Goal: Transaction & Acquisition: Purchase product/service

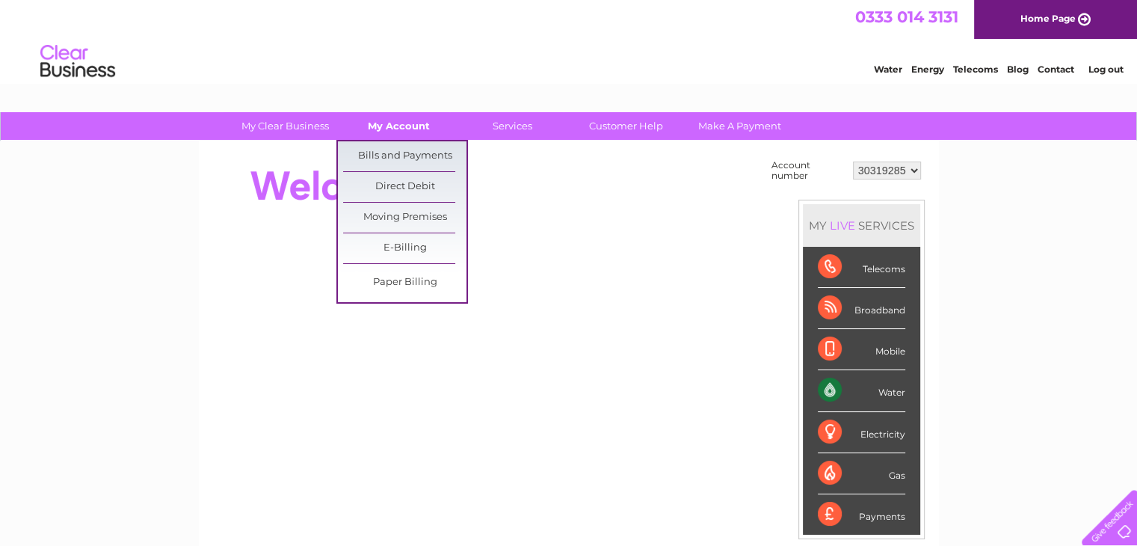
click at [389, 121] on link "My Account" at bounding box center [398, 126] width 123 height 28
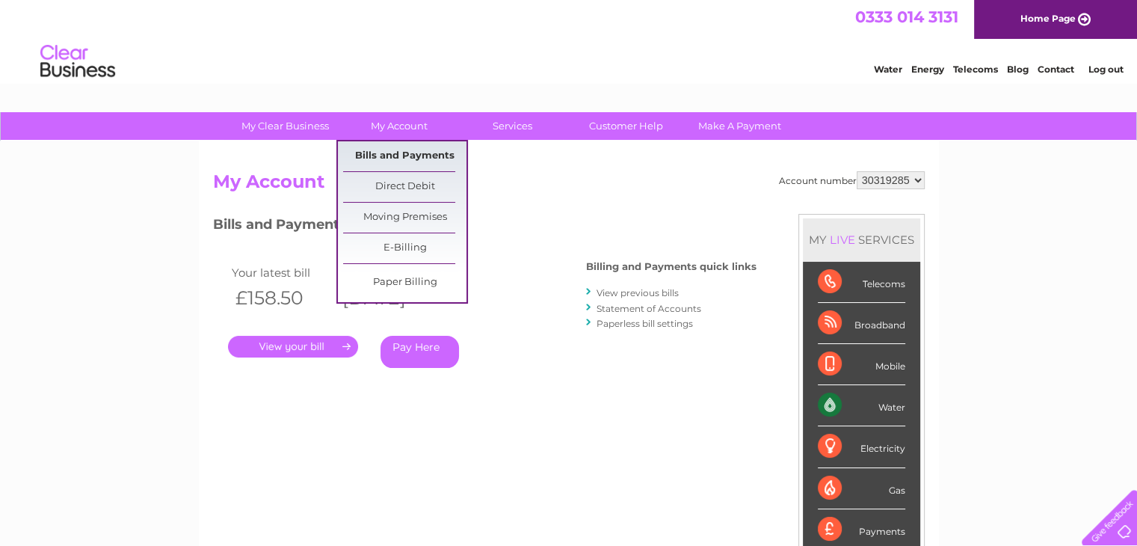
click at [381, 154] on link "Bills and Payments" at bounding box center [404, 156] width 123 height 30
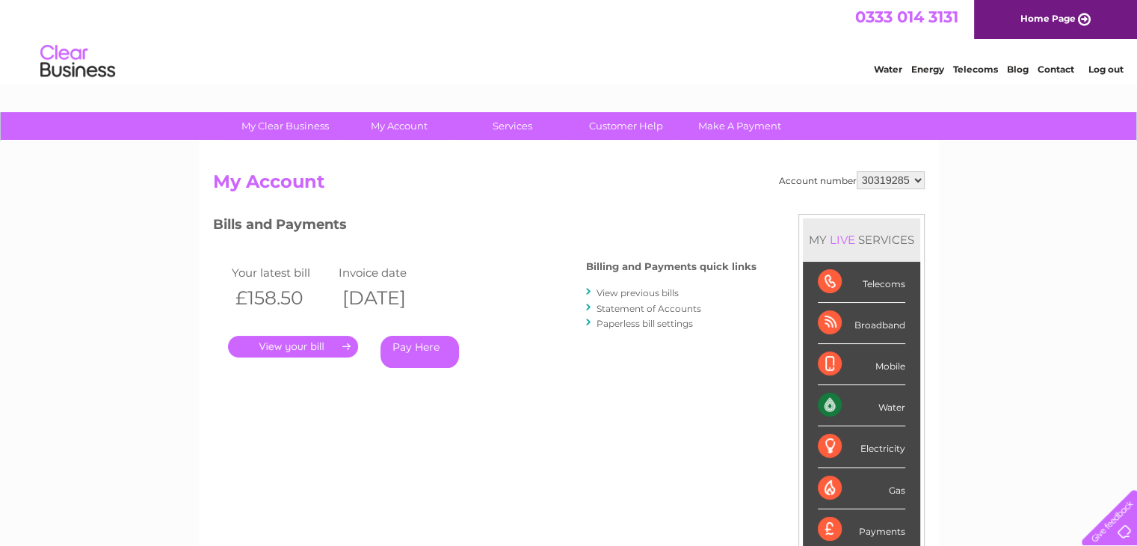
click at [273, 347] on link "." at bounding box center [293, 347] width 130 height 22
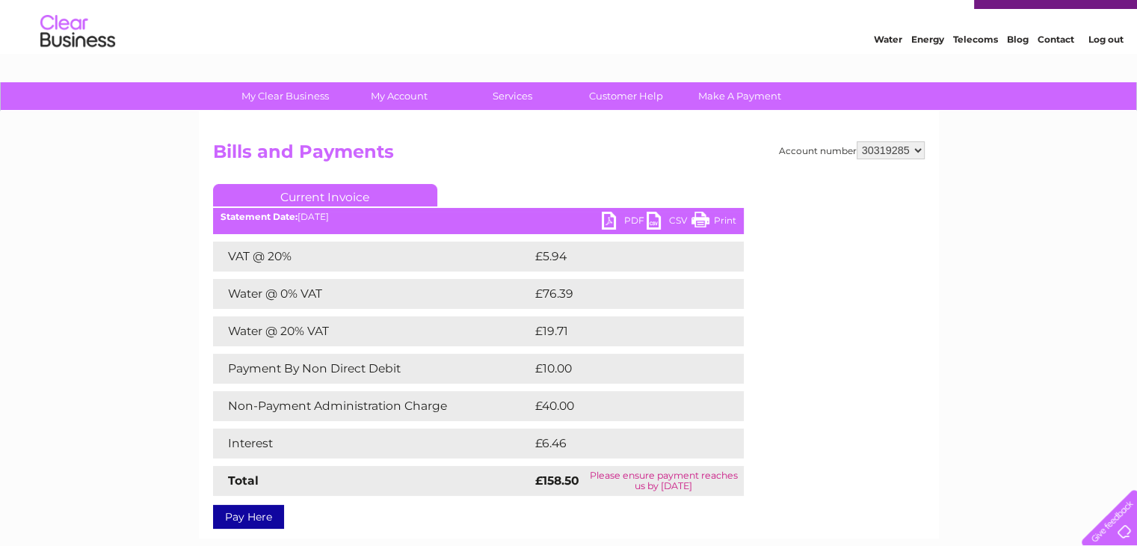
scroll to position [32, 0]
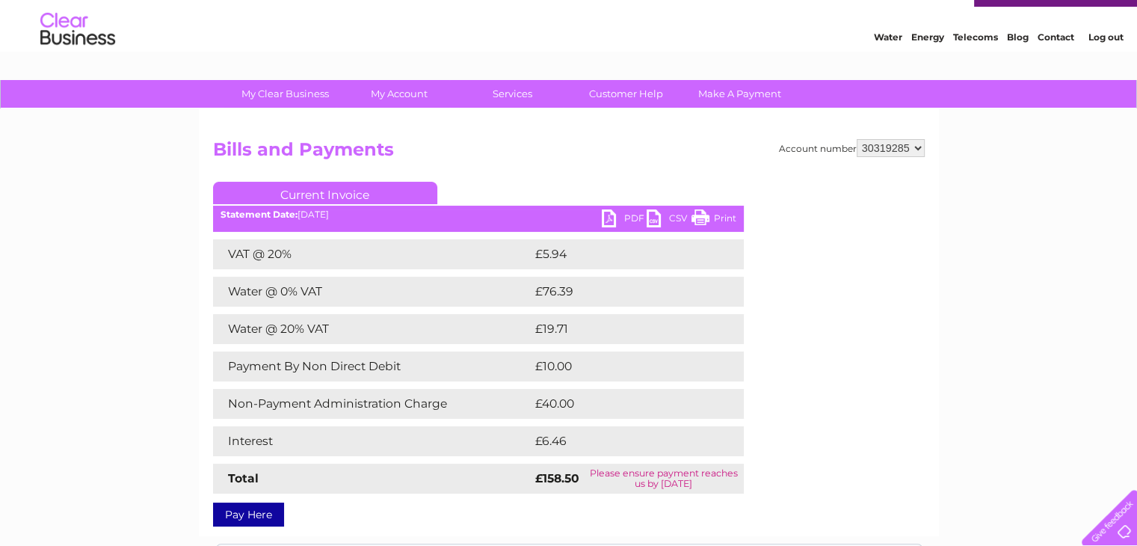
click at [611, 220] on link "PDF" at bounding box center [624, 220] width 45 height 22
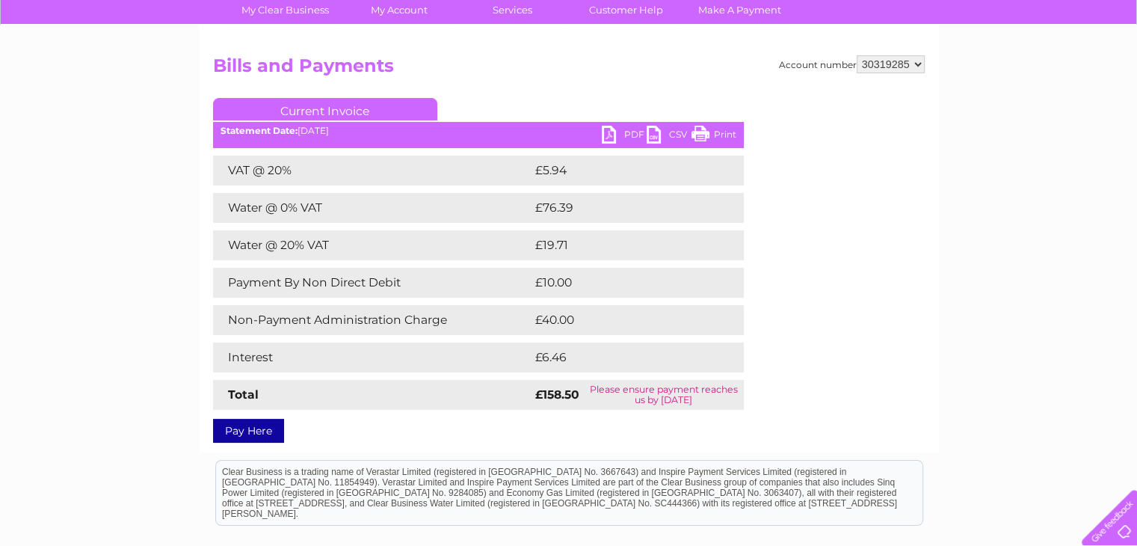
scroll to position [106, 0]
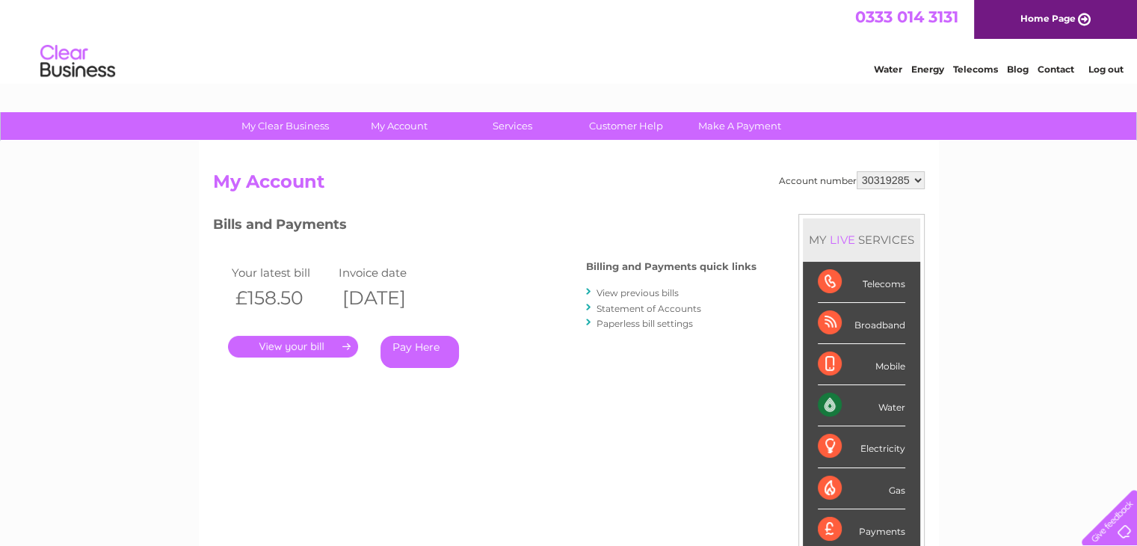
click at [296, 342] on link "." at bounding box center [293, 347] width 130 height 22
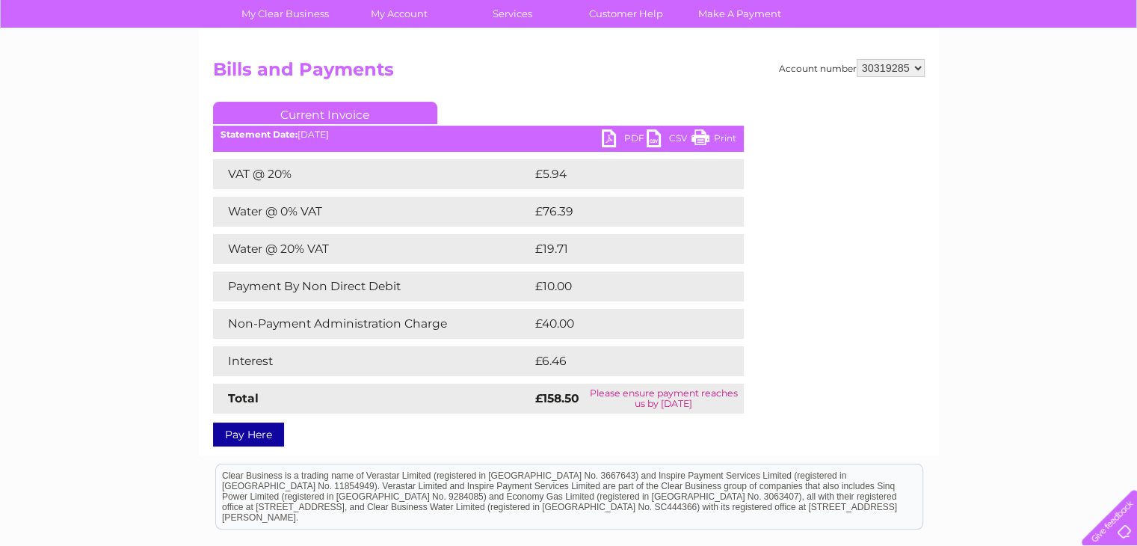
scroll to position [114, 0]
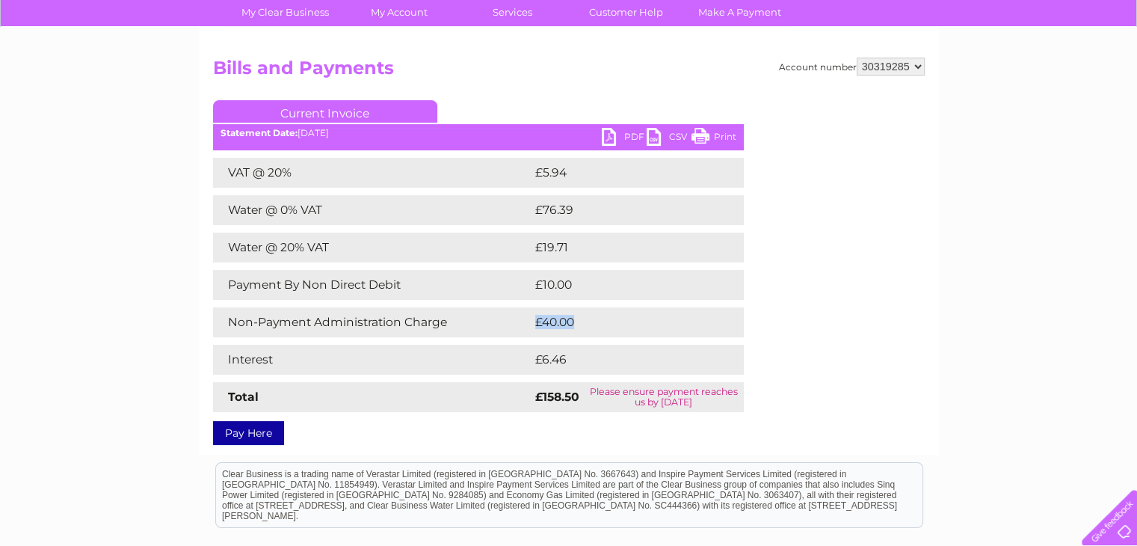
drag, startPoint x: 535, startPoint y: 321, endPoint x: 580, endPoint y: 318, distance: 44.9
click at [580, 318] on td "£40.00" at bounding box center [622, 322] width 183 height 30
click at [185, 324] on div "My Clear Business Login Details My Details My Preferences Link Account My Accou…" at bounding box center [568, 354] width 1137 height 711
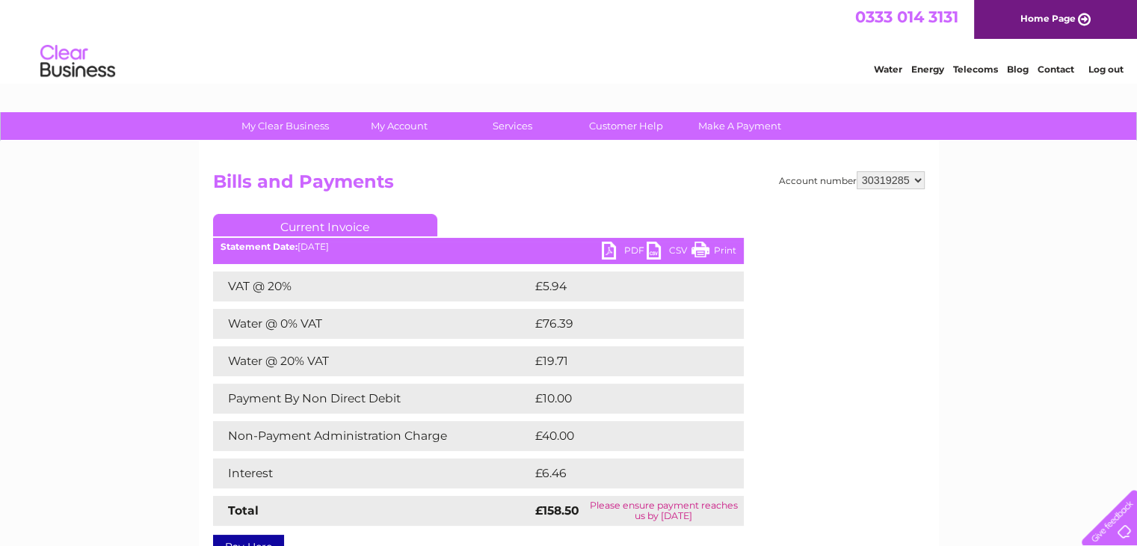
scroll to position [161, 0]
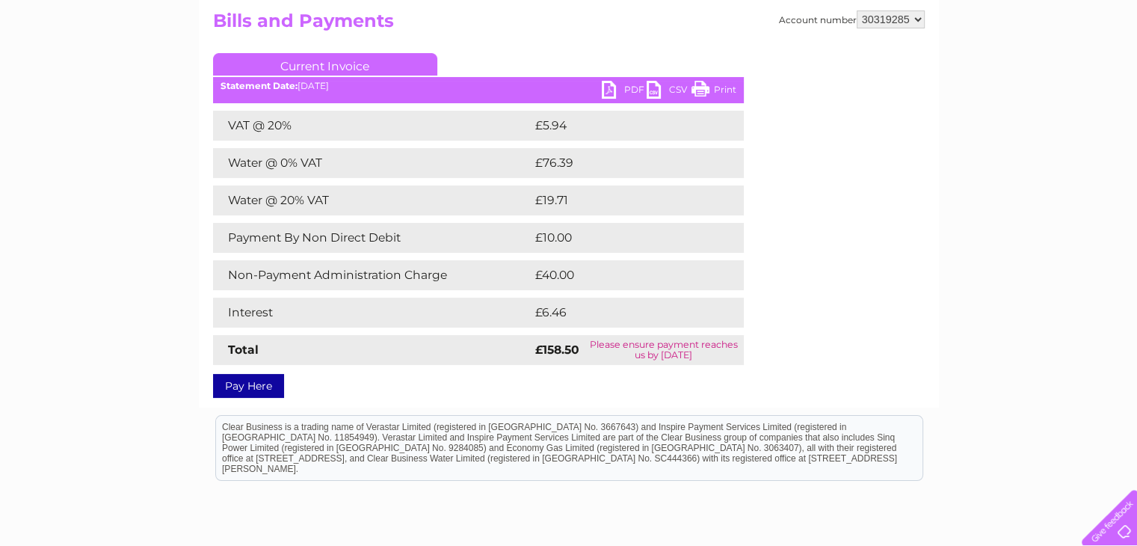
click at [759, 170] on div "Account number 30319285 Bills and Payments Current Invoice PDF CSV Print Total" at bounding box center [568, 201] width 711 height 382
drag, startPoint x: 768, startPoint y: 90, endPoint x: 762, endPoint y: 78, distance: 12.7
click at [762, 78] on div "Account number 30319285 Bills and Payments Current Invoice PDF CSV Print Total" at bounding box center [568, 201] width 711 height 382
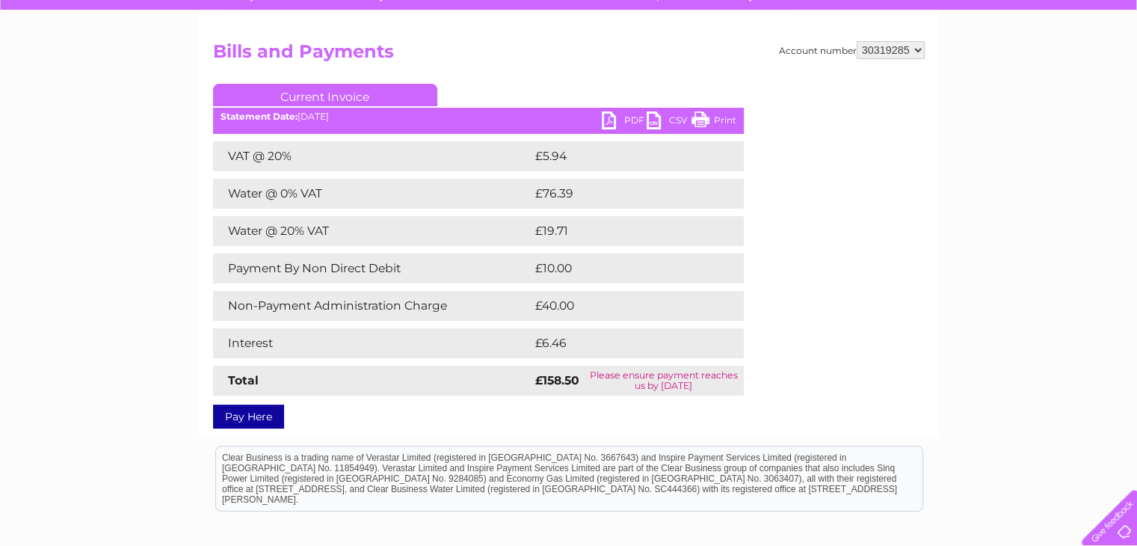
scroll to position [131, 0]
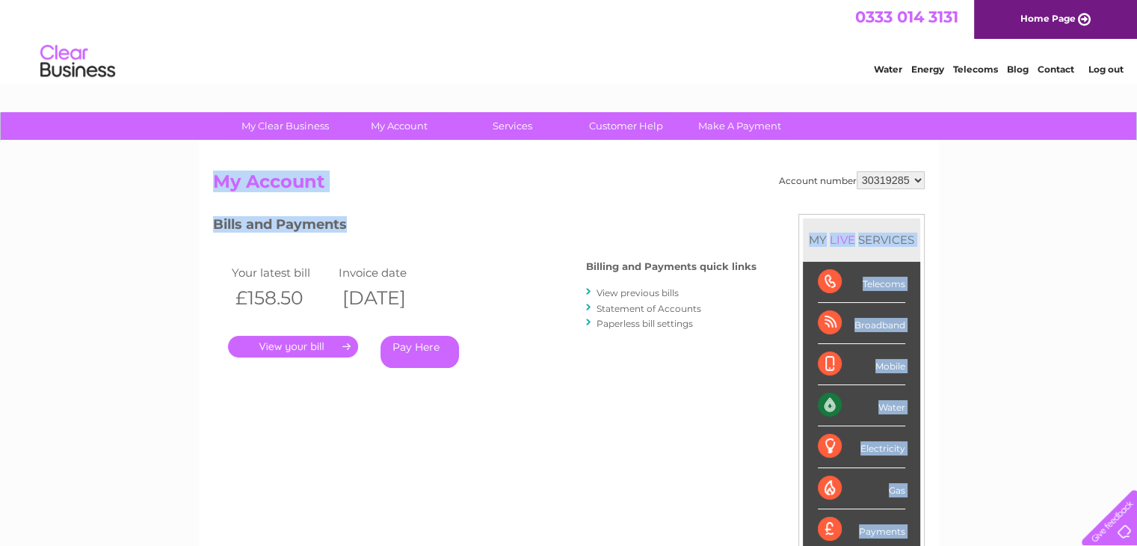
drag, startPoint x: 215, startPoint y: 179, endPoint x: 353, endPoint y: 220, distance: 143.7
click at [353, 220] on div "Account number 30319285 My Account MY LIVE SERVICES Telecoms Broadband Mobile W…" at bounding box center [568, 396] width 711 height 450
click at [353, 220] on h3 "Bills and Payments" at bounding box center [484, 227] width 543 height 26
drag, startPoint x: 214, startPoint y: 179, endPoint x: 362, endPoint y: 231, distance: 157.4
click at [362, 231] on div "Account number 30319285 My Account MY LIVE SERVICES Telecoms Broadband Mobile W…" at bounding box center [568, 396] width 711 height 450
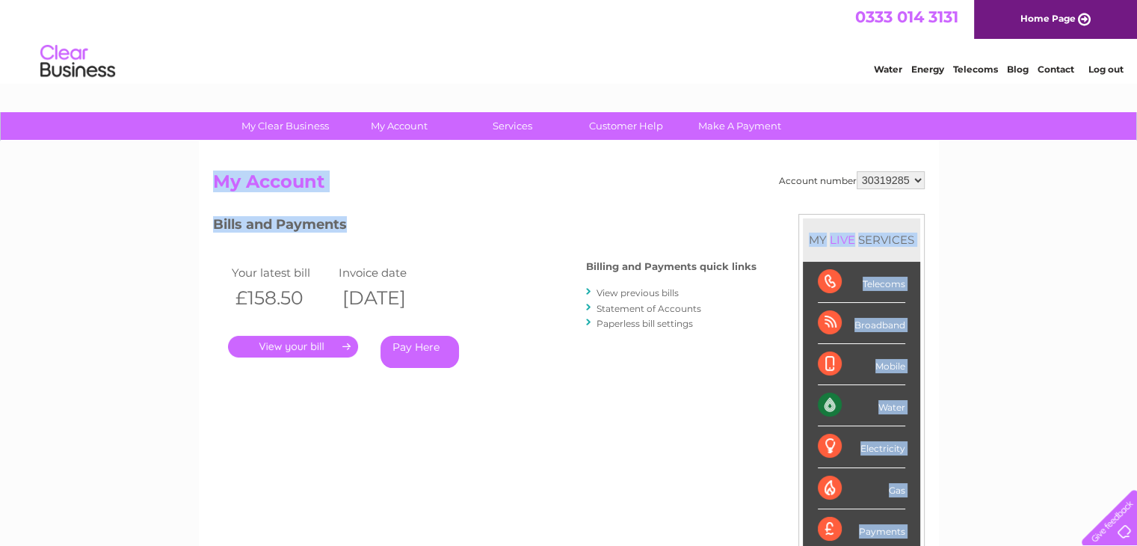
click at [362, 224] on h3 "Bills and Payments" at bounding box center [484, 227] width 543 height 26
drag, startPoint x: 213, startPoint y: 177, endPoint x: 351, endPoint y: 219, distance: 144.4
click at [351, 219] on div "Account number 30319285 My Account MY LIVE SERVICES Telecoms Broadband Mobile W…" at bounding box center [568, 396] width 711 height 450
click at [254, 194] on h2 "My Account" at bounding box center [568, 185] width 711 height 28
drag, startPoint x: 212, startPoint y: 177, endPoint x: 380, endPoint y: 221, distance: 173.1
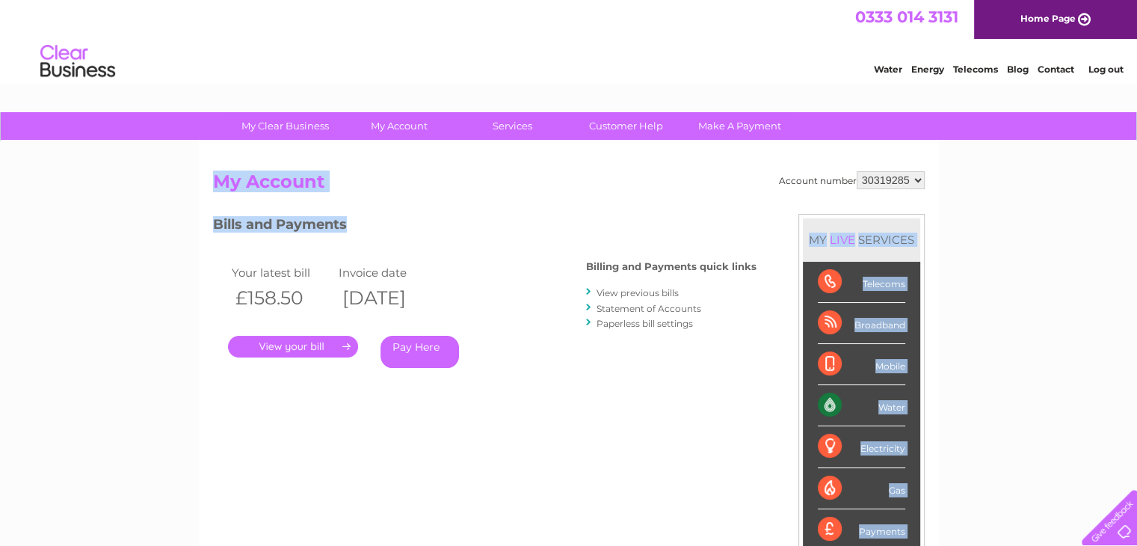
click at [380, 221] on div "Account number 30319285 My Account MY LIVE SERVICES Telecoms Broadband Mobile W…" at bounding box center [568, 396] width 711 height 450
click at [380, 221] on h3 "Bills and Payments" at bounding box center [484, 227] width 543 height 26
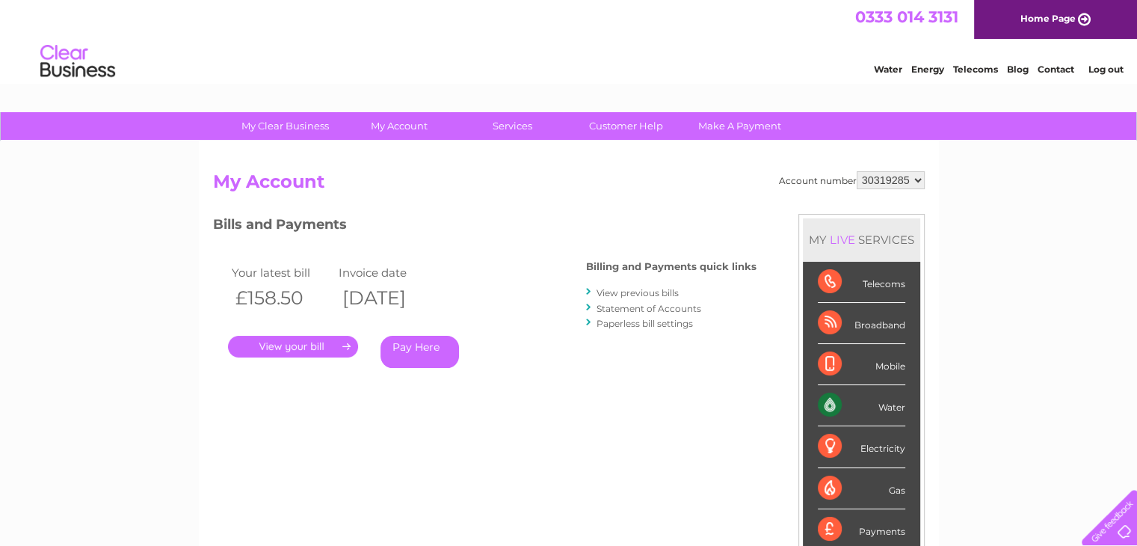
click at [380, 221] on h3 "Bills and Payments" at bounding box center [484, 227] width 543 height 26
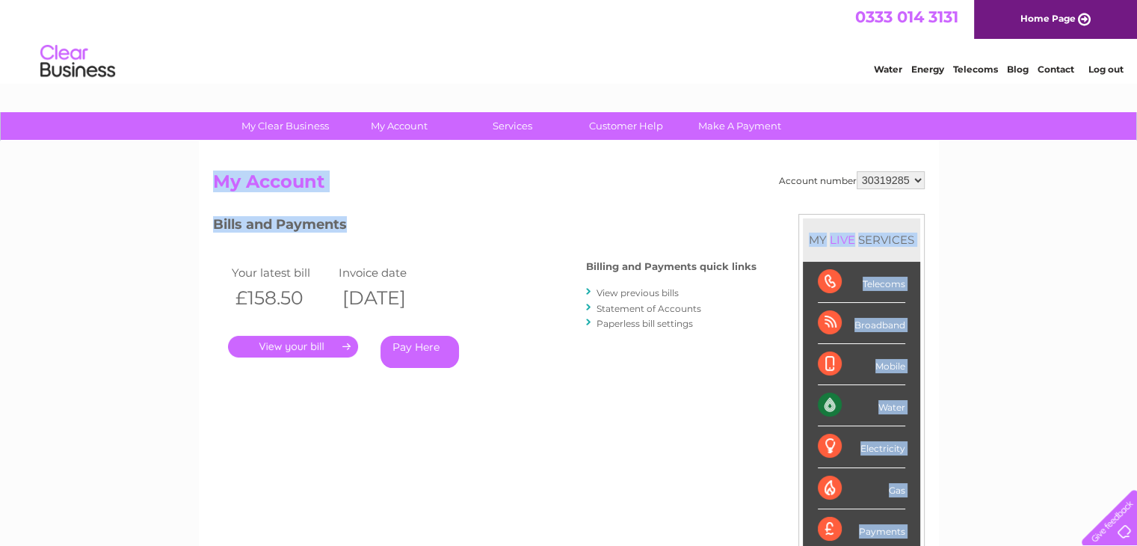
drag, startPoint x: 215, startPoint y: 179, endPoint x: 356, endPoint y: 216, distance: 146.1
click at [356, 216] on div "Account number 30319285 My Account MY LIVE SERVICES Telecoms Broadband Mobile W…" at bounding box center [568, 396] width 711 height 450
click at [365, 223] on h3 "Bills and Payments" at bounding box center [484, 227] width 543 height 26
drag, startPoint x: 214, startPoint y: 175, endPoint x: 352, endPoint y: 221, distance: 145.1
click at [352, 221] on div "Account number 30319285 My Account MY LIVE SERVICES Telecoms Broadband Mobile W…" at bounding box center [568, 396] width 711 height 450
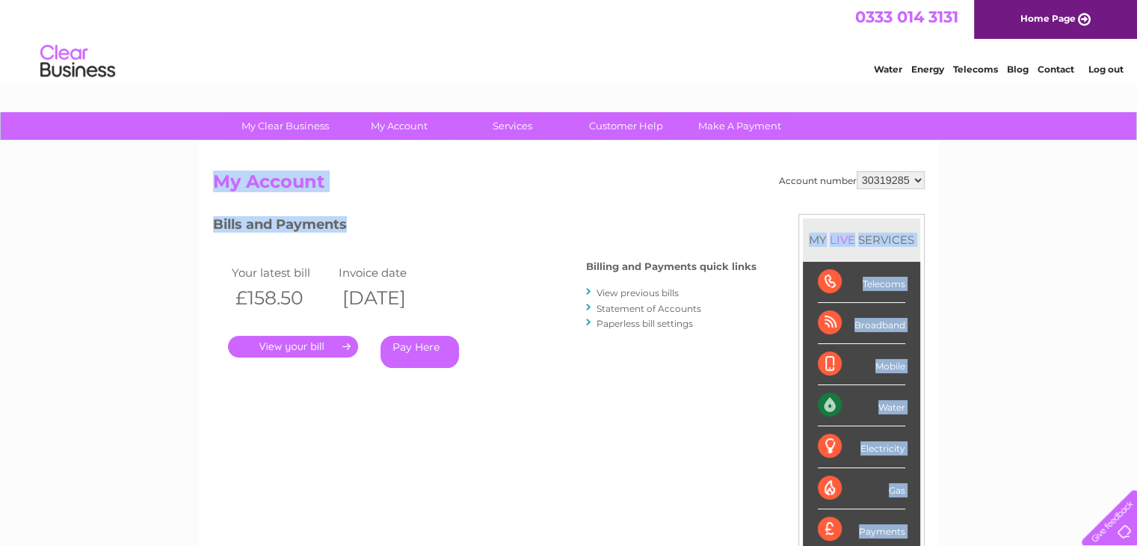
click at [352, 221] on h3 "Bills and Payments" at bounding box center [484, 227] width 543 height 26
drag, startPoint x: 365, startPoint y: 233, endPoint x: 198, endPoint y: 179, distance: 175.8
click at [199, 179] on div "Account number 30319285 My Account MY LIVE SERVICES Telecoms Broadband Mobile W…" at bounding box center [569, 388] width 740 height 495
click at [196, 180] on div "My Clear Business Login Details My Details My Preferences Link Account My Accou…" at bounding box center [568, 501] width 1137 height 779
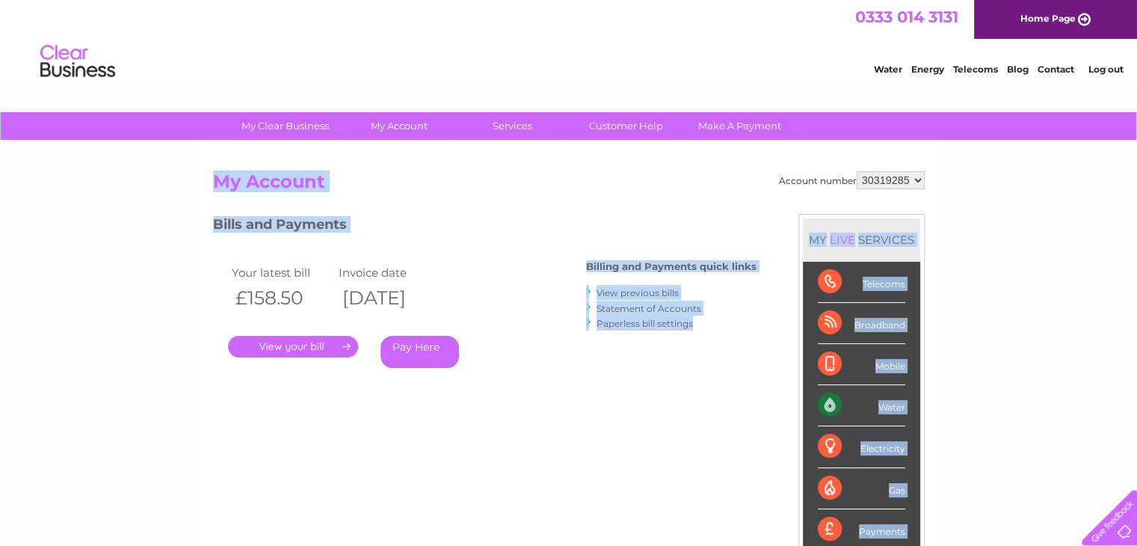
drag, startPoint x: 200, startPoint y: 176, endPoint x: 358, endPoint y: 240, distance: 170.0
click at [358, 240] on div "Account number 30319285 My Account MY LIVE SERVICES Telecoms Broadband Mobile W…" at bounding box center [569, 388] width 740 height 495
click at [374, 218] on h3 "Bills and Payments" at bounding box center [484, 227] width 543 height 26
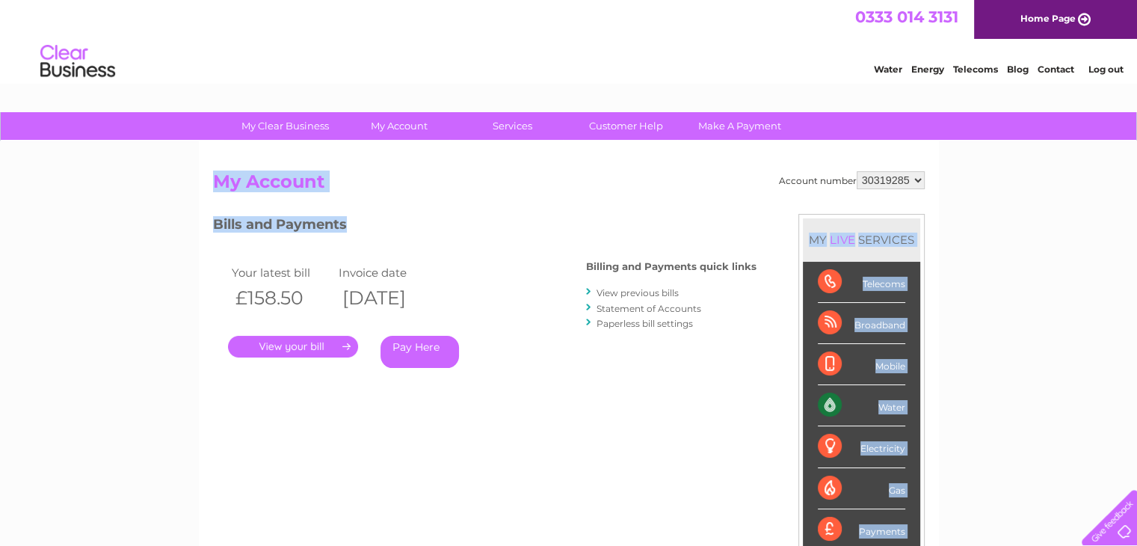
drag, startPoint x: 359, startPoint y: 226, endPoint x: 211, endPoint y: 182, distance: 153.9
click at [211, 182] on div "Account number 30319285 My Account MY LIVE SERVICES Telecoms Broadband Mobile W…" at bounding box center [569, 388] width 740 height 495
click at [235, 185] on h2 "My Account" at bounding box center [568, 185] width 711 height 28
drag, startPoint x: 213, startPoint y: 180, endPoint x: 346, endPoint y: 219, distance: 138.6
click at [346, 219] on div "Account number 30319285 My Account MY LIVE SERVICES Telecoms Broadband Mobile W…" at bounding box center [568, 396] width 711 height 450
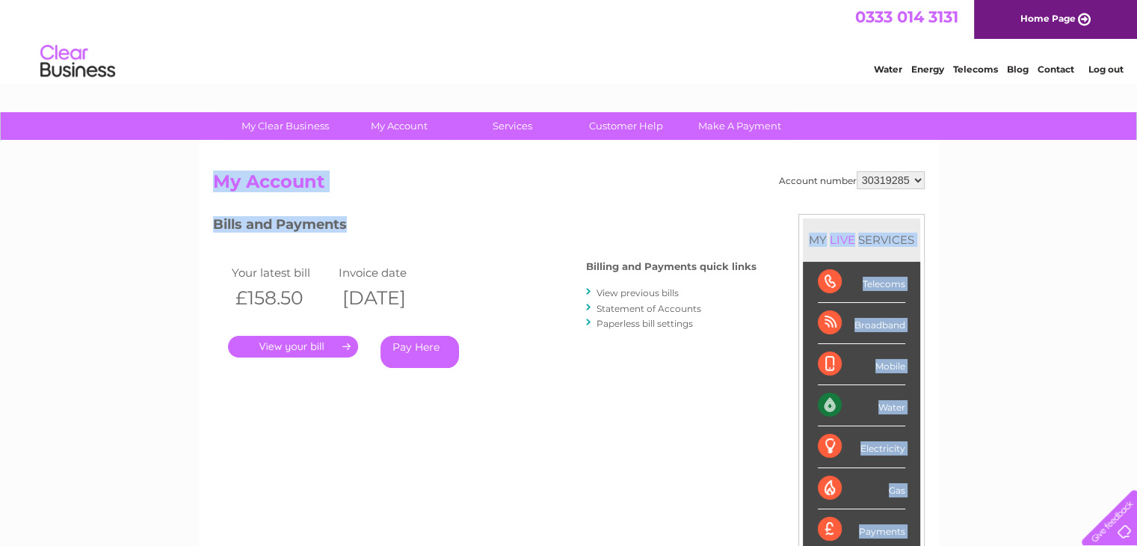
click at [353, 222] on h3 "Bills and Payments" at bounding box center [484, 227] width 543 height 26
drag, startPoint x: 356, startPoint y: 223, endPoint x: 204, endPoint y: 174, distance: 159.5
click at [204, 174] on div "Account number 30319285 My Account MY LIVE SERVICES Telecoms Broadband Mobile W…" at bounding box center [569, 388] width 740 height 495
click at [200, 177] on div "Account number 30319285 My Account MY LIVE SERVICES Telecoms Broadband Mobile W…" at bounding box center [569, 388] width 740 height 495
drag, startPoint x: 200, startPoint y: 177, endPoint x: 349, endPoint y: 219, distance: 155.2
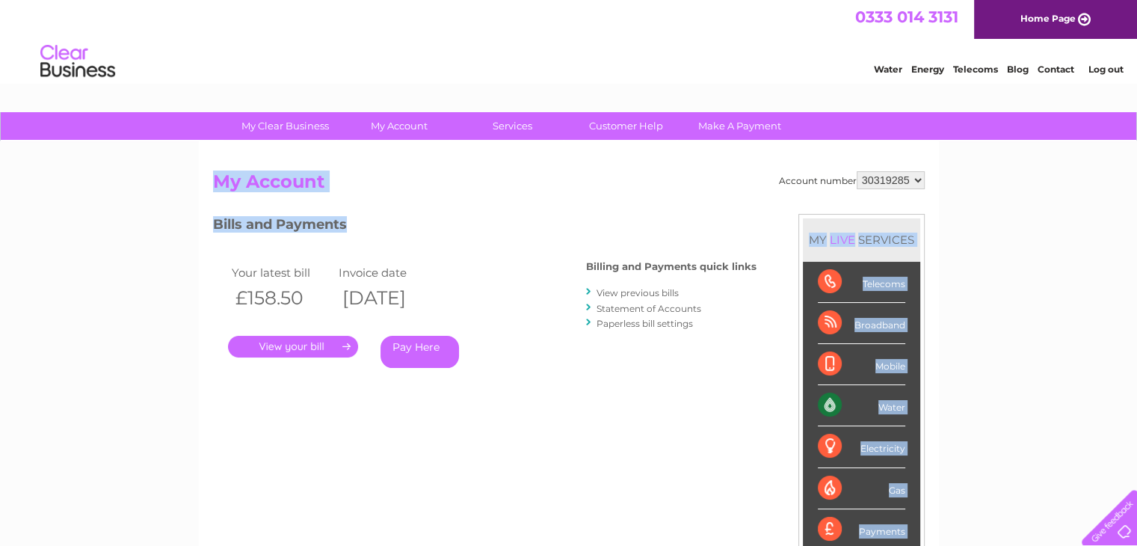
click at [349, 219] on div "Account number 30319285 My Account MY LIVE SERVICES Telecoms Broadband Mobile W…" at bounding box center [569, 388] width 740 height 495
click at [186, 184] on div "My Clear Business Login Details My Details My Preferences Link Account My Accou…" at bounding box center [568, 501] width 1137 height 779
drag, startPoint x: 212, startPoint y: 176, endPoint x: 378, endPoint y: 230, distance: 174.6
click at [378, 230] on div "Account number 30319285 My Account MY LIVE SERVICES Telecoms Broadband Mobile W…" at bounding box center [568, 396] width 711 height 450
click at [370, 228] on h3 "Bills and Payments" at bounding box center [484, 227] width 543 height 26
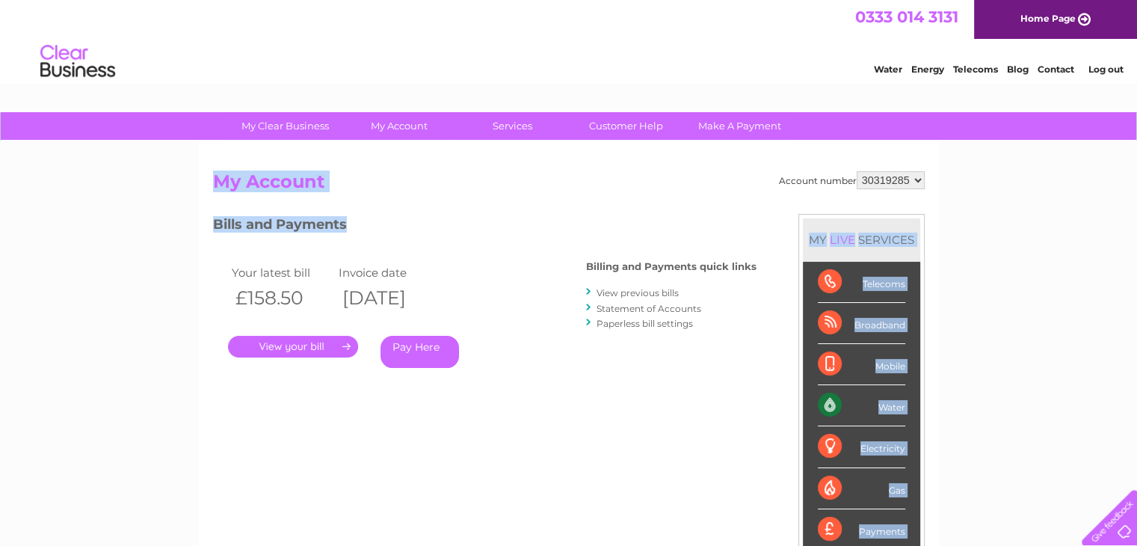
drag, startPoint x: 215, startPoint y: 180, endPoint x: 365, endPoint y: 222, distance: 155.9
click at [365, 222] on div "Account number 30319285 My Account MY LIVE SERVICES Telecoms Broadband Mobile W…" at bounding box center [568, 396] width 711 height 450
click at [360, 223] on h3 "Bills and Payments" at bounding box center [484, 227] width 543 height 26
drag, startPoint x: 212, startPoint y: 179, endPoint x: 350, endPoint y: 219, distance: 143.3
click at [350, 219] on div "Account number 30319285 My Account MY LIVE SERVICES Telecoms Broadband Mobile W…" at bounding box center [568, 396] width 711 height 450
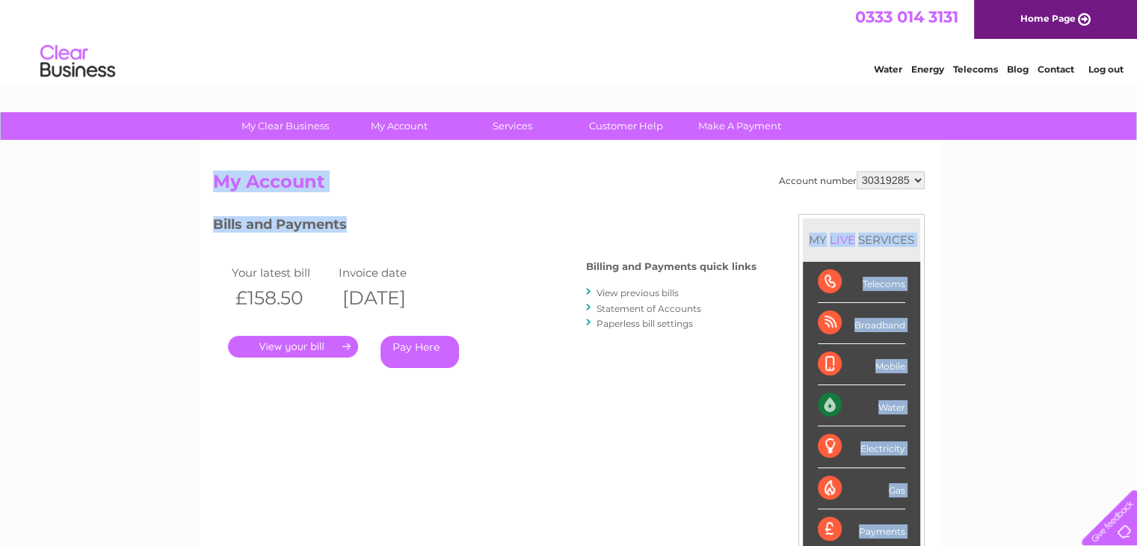
click at [275, 225] on h3 "Bills and Payments" at bounding box center [484, 227] width 543 height 26
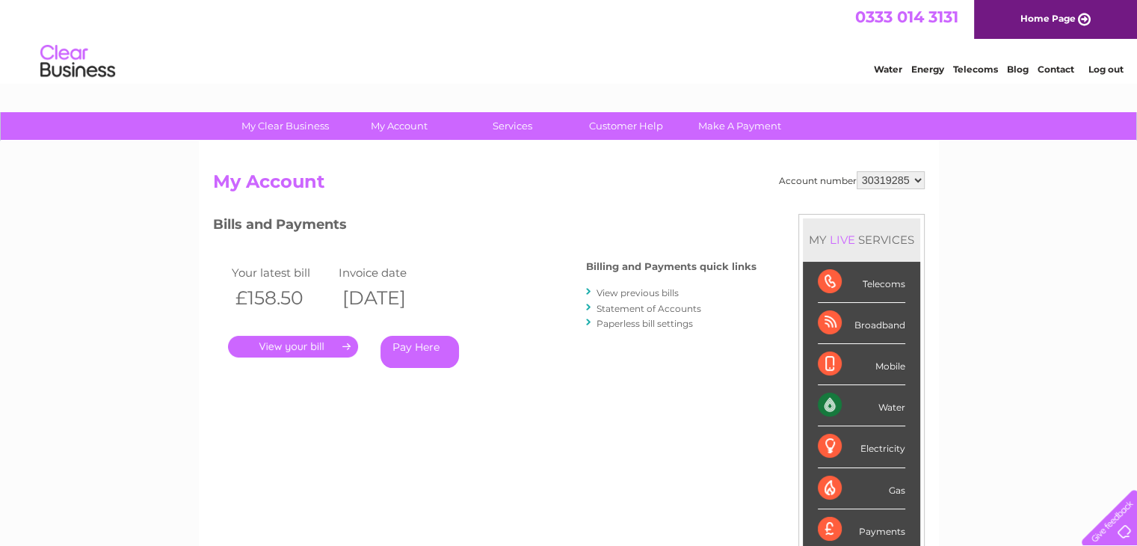
click at [288, 344] on link "." at bounding box center [293, 347] width 130 height 22
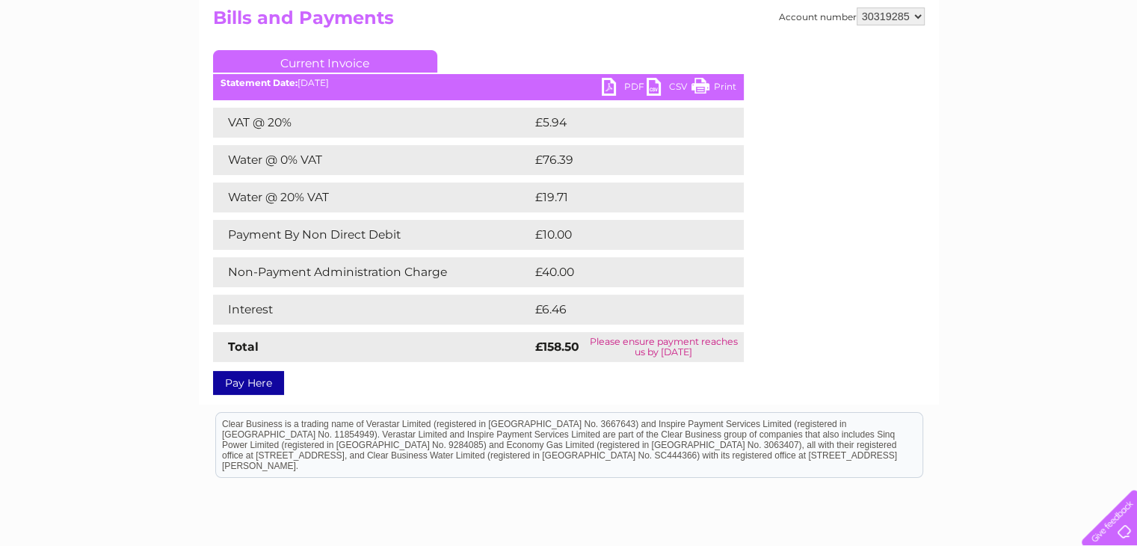
scroll to position [164, 0]
click at [544, 271] on td "£40.00" at bounding box center [622, 271] width 183 height 30
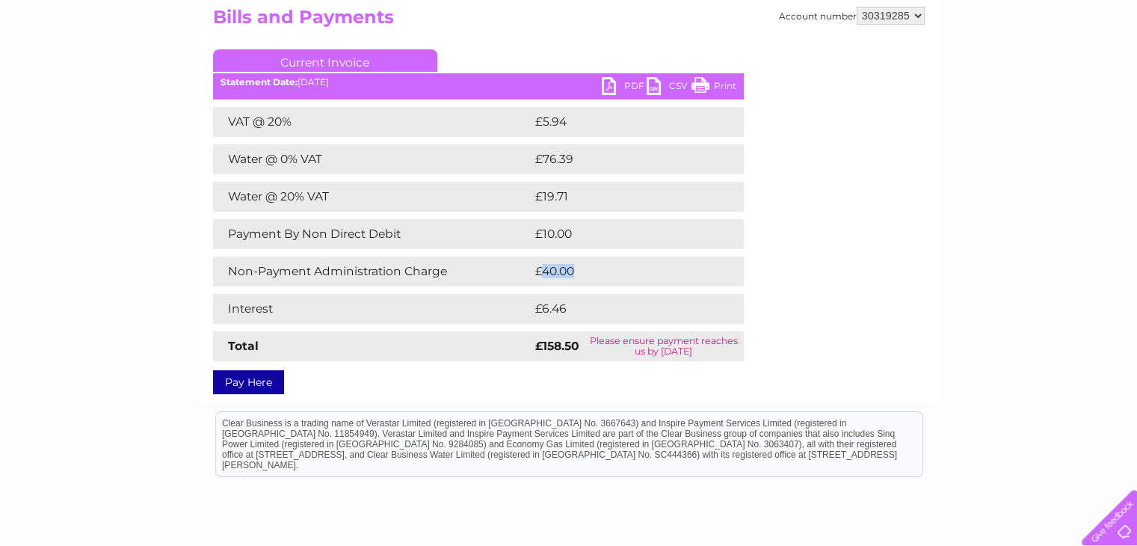
drag, startPoint x: 544, startPoint y: 271, endPoint x: 573, endPoint y: 271, distance: 29.1
click at [573, 271] on td "£40.00" at bounding box center [622, 271] width 183 height 30
click at [589, 274] on td "£40.00" at bounding box center [622, 271] width 183 height 30
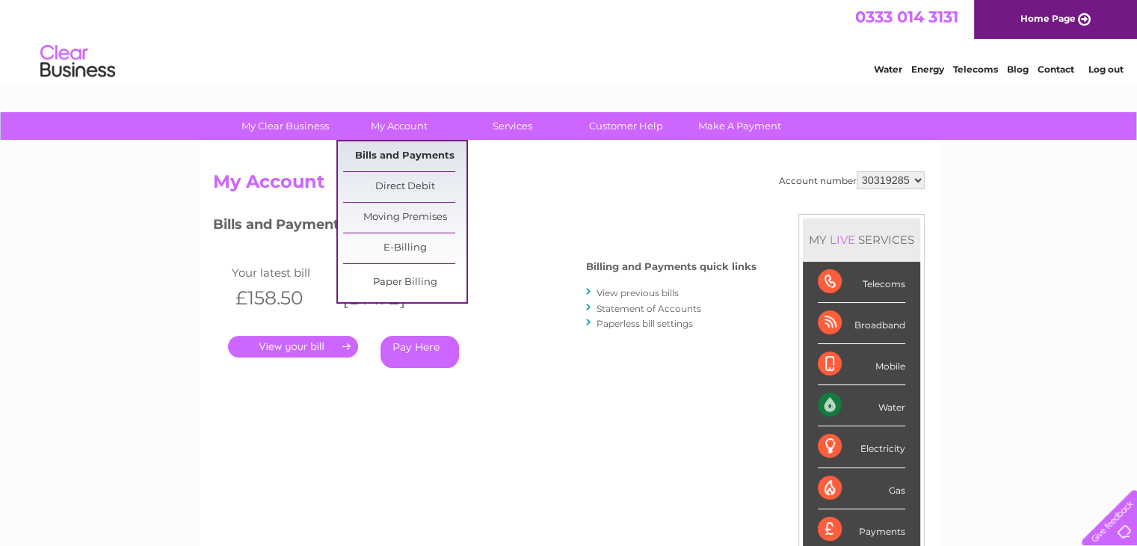
click at [392, 157] on link "Bills and Payments" at bounding box center [404, 156] width 123 height 30
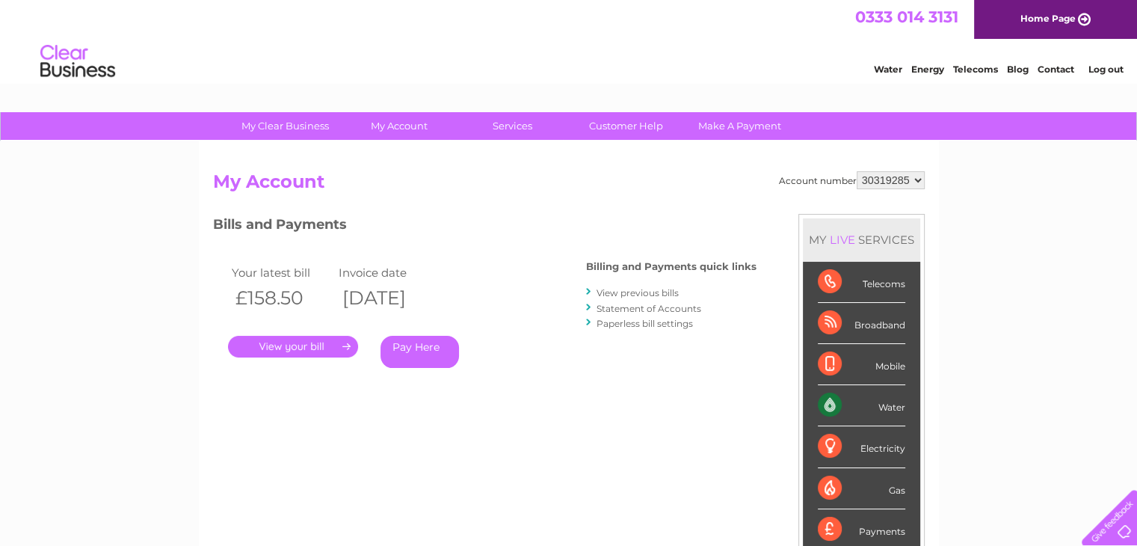
drag, startPoint x: 231, startPoint y: 269, endPoint x: 359, endPoint y: 366, distance: 160.5
click at [359, 366] on div "Your latest bill Invoice date £158.50 [DATE] . Pay Here" at bounding box center [377, 318] width 329 height 142
click at [513, 362] on div "Pay Here" at bounding box center [453, 352] width 146 height 32
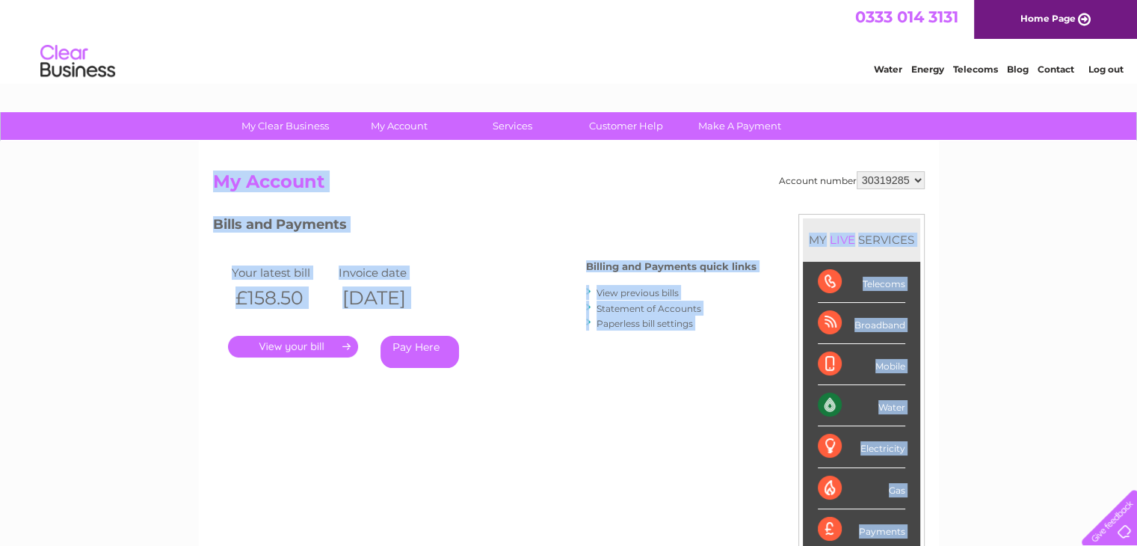
drag, startPoint x: 215, startPoint y: 176, endPoint x: 521, endPoint y: 324, distance: 339.6
click at [521, 324] on div "Account number 30319285 My Account MY LIVE SERVICES Telecoms Broadband Mobile W…" at bounding box center [568, 396] width 711 height 450
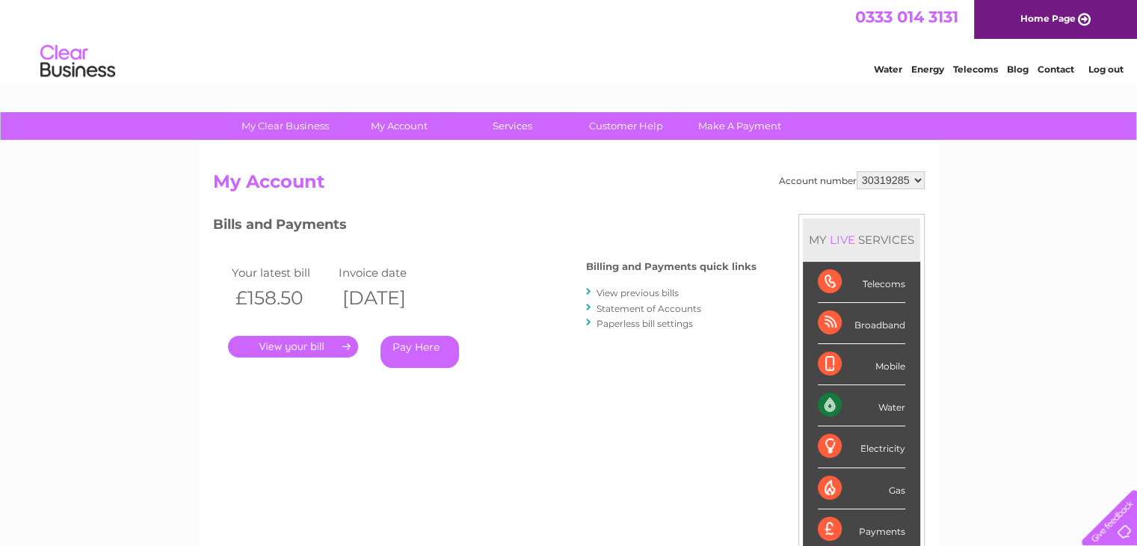
click at [489, 365] on div "Pay Here" at bounding box center [453, 352] width 146 height 32
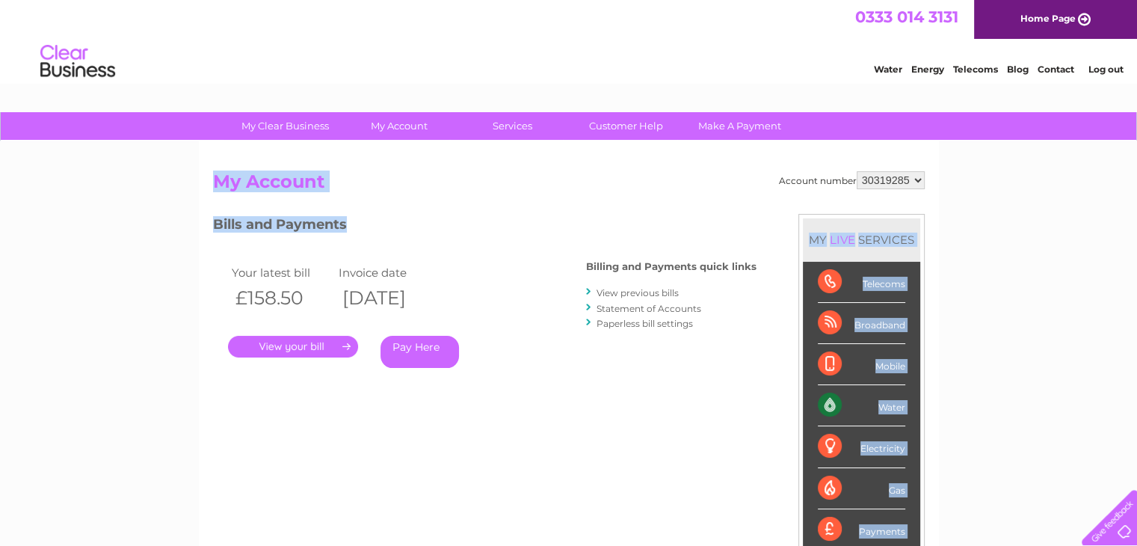
drag, startPoint x: 215, startPoint y: 179, endPoint x: 348, endPoint y: 222, distance: 139.7
click at [348, 222] on div "Account number 30319285 My Account MY LIVE SERVICES Telecoms Broadband Mobile W…" at bounding box center [568, 396] width 711 height 450
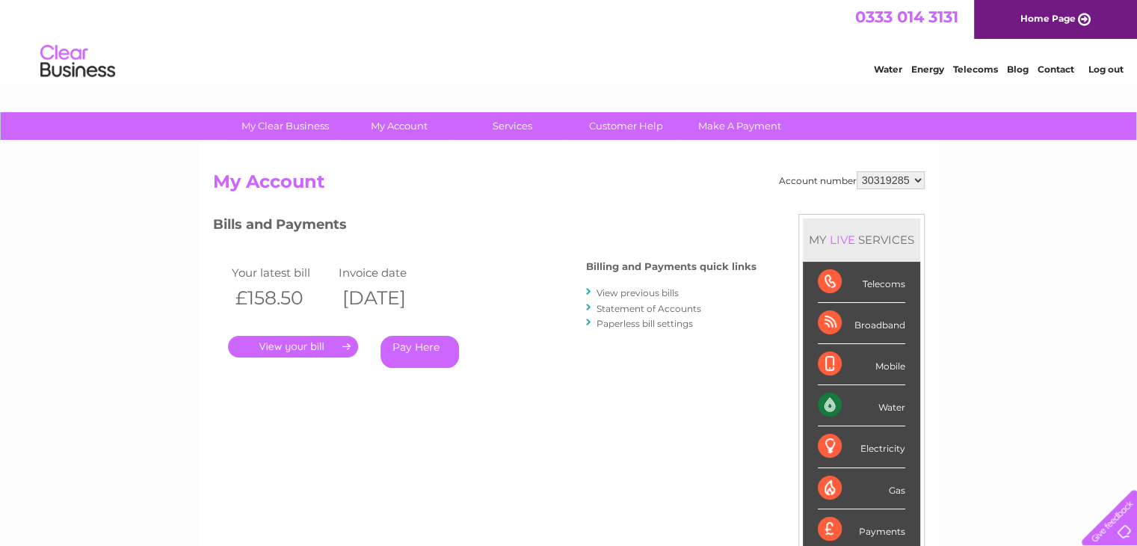
click at [202, 311] on div "Account number 30319285 My Account MY LIVE SERVICES Telecoms Broadband Mobile W…" at bounding box center [569, 388] width 740 height 495
click at [191, 430] on div "My Clear Business Login Details My Details My Preferences Link Account My Accou…" at bounding box center [568, 501] width 1137 height 779
click at [284, 343] on link "." at bounding box center [293, 347] width 130 height 22
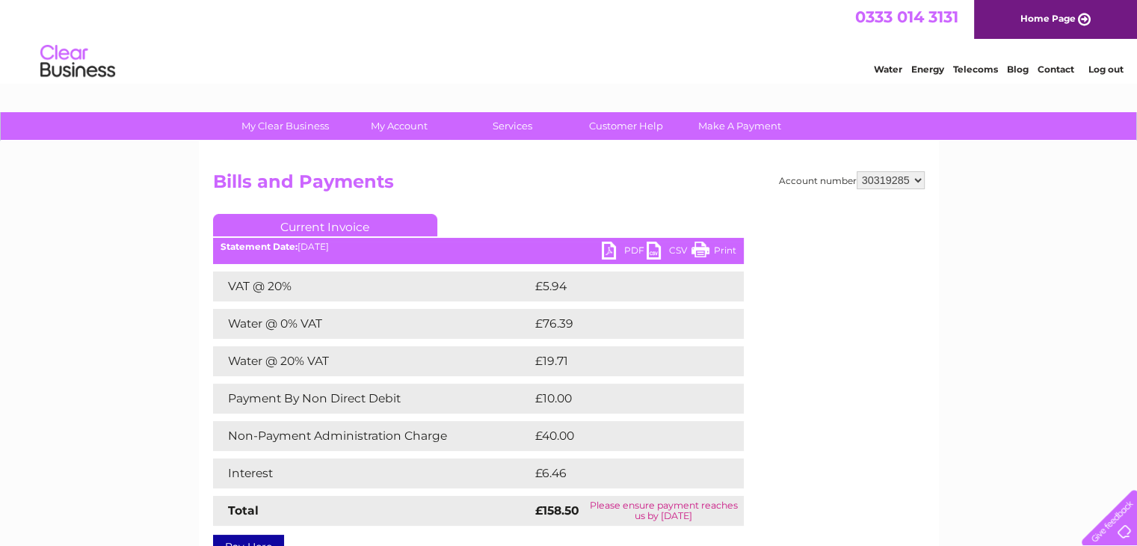
click at [520, 189] on h2 "Bills and Payments" at bounding box center [568, 185] width 711 height 28
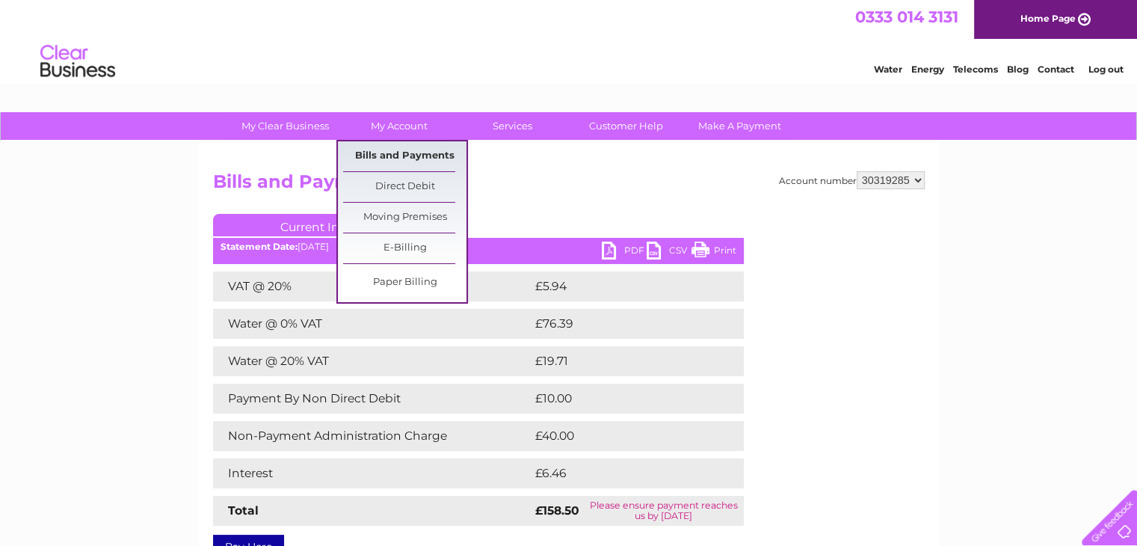
click at [395, 156] on link "Bills and Payments" at bounding box center [404, 156] width 123 height 30
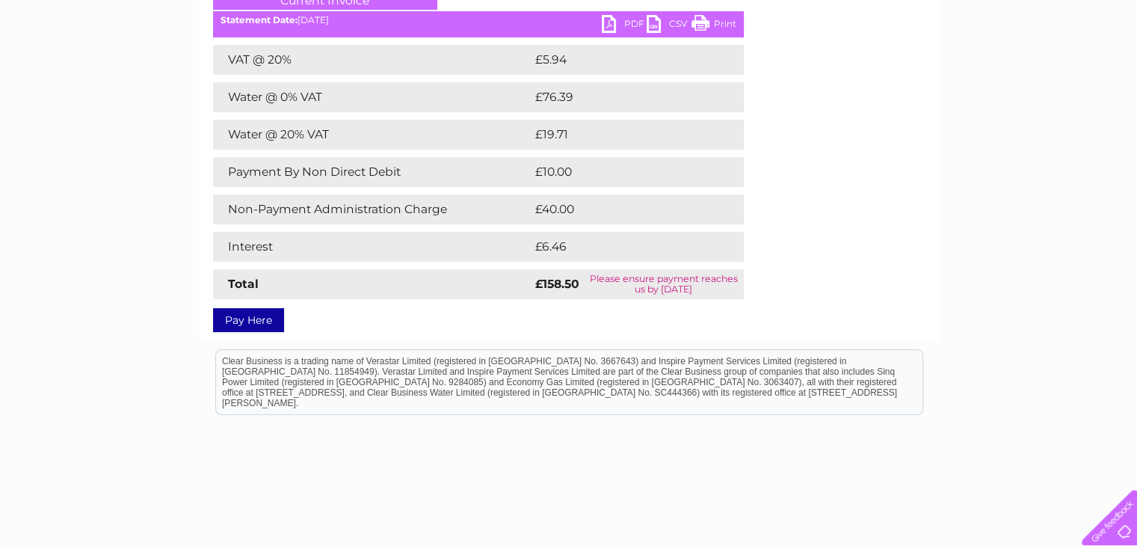
scroll to position [33, 0]
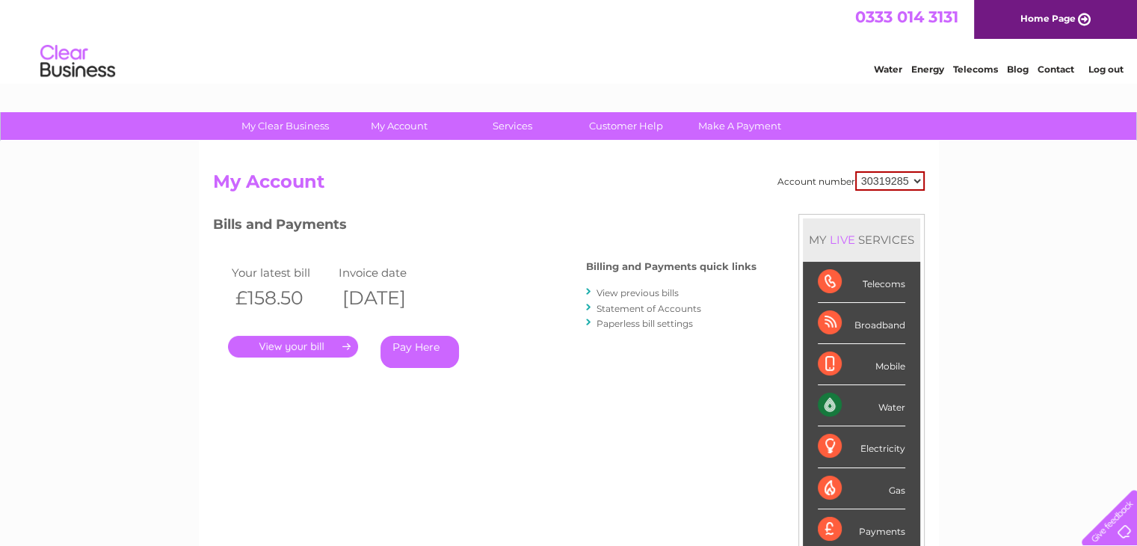
click at [619, 292] on link "View previous bills" at bounding box center [637, 292] width 82 height 11
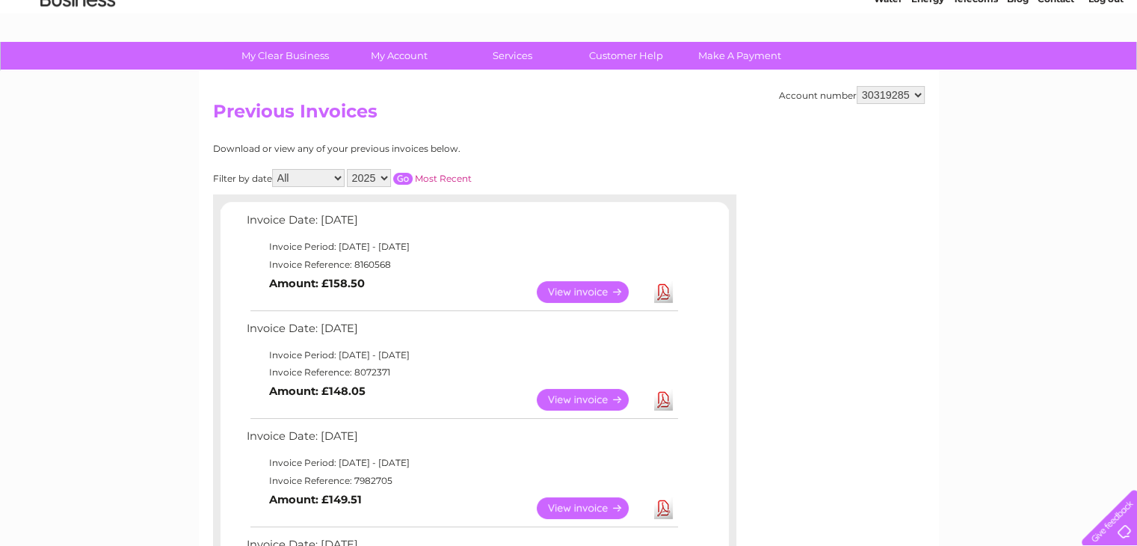
scroll to position [23, 0]
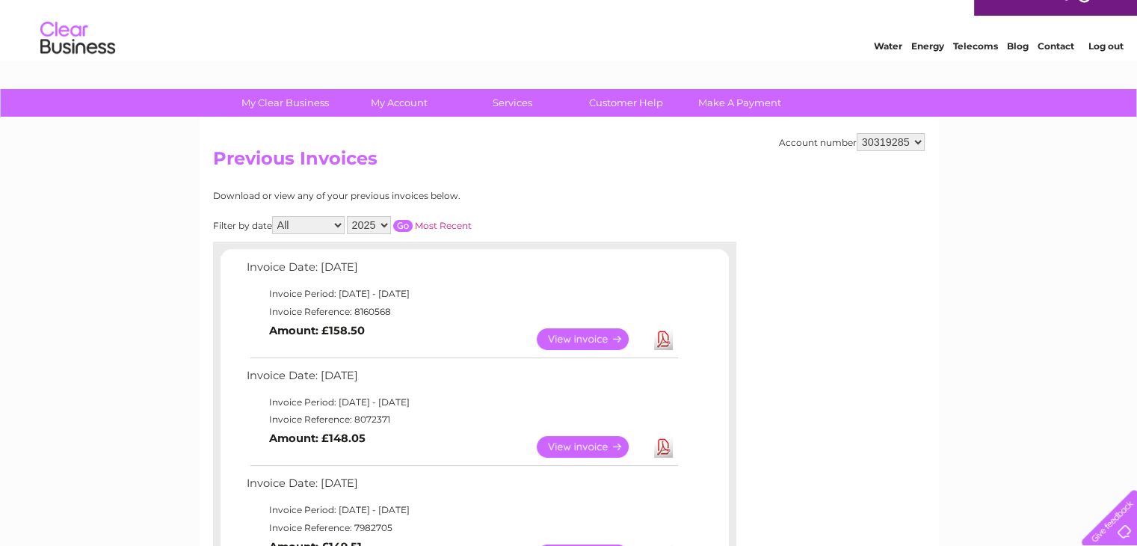
click at [578, 339] on link "View" at bounding box center [592, 339] width 110 height 22
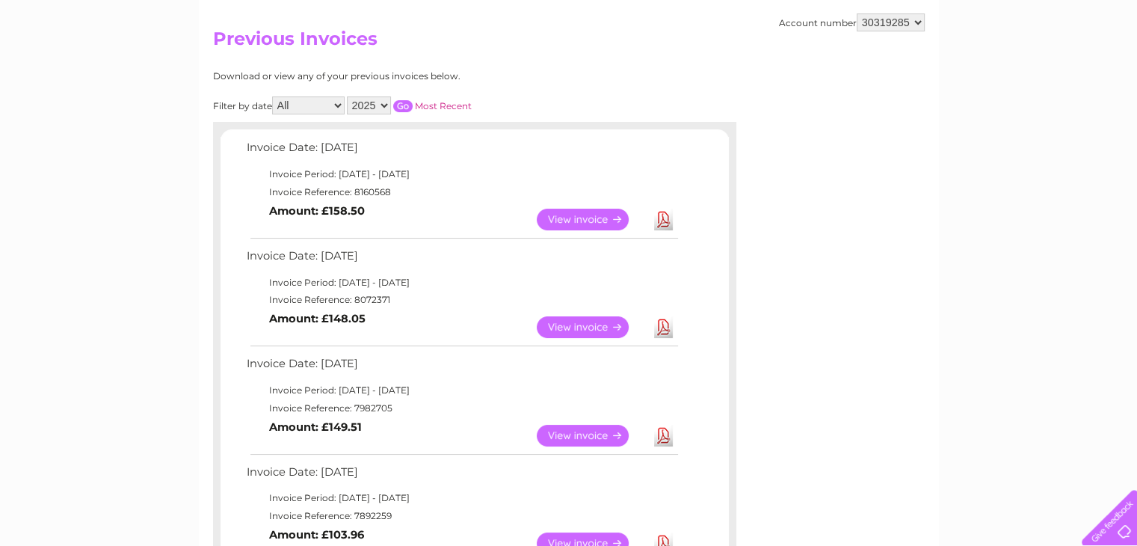
click at [571, 327] on link "View" at bounding box center [592, 327] width 110 height 22
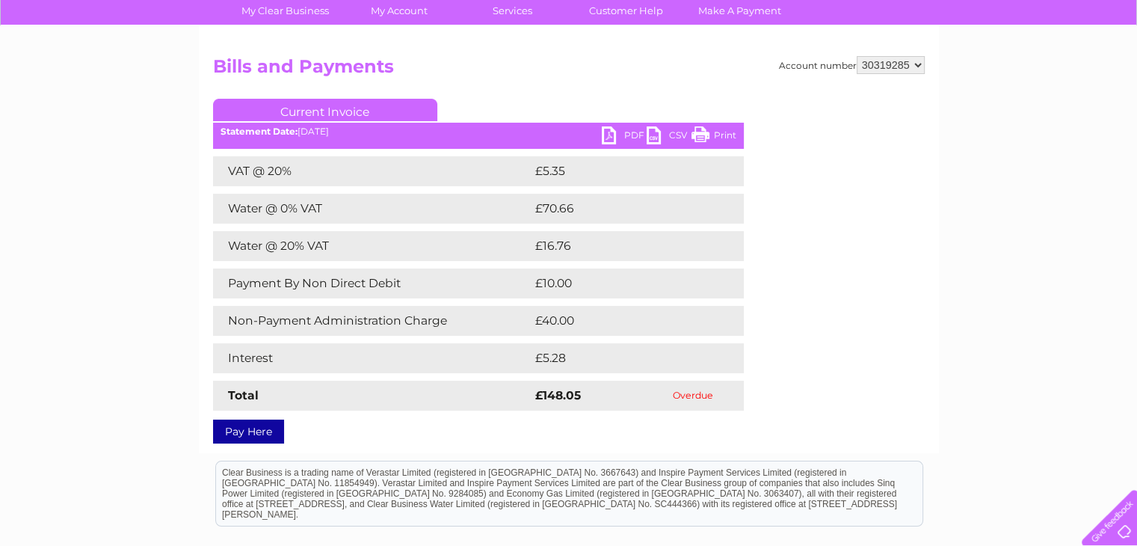
scroll to position [116, 0]
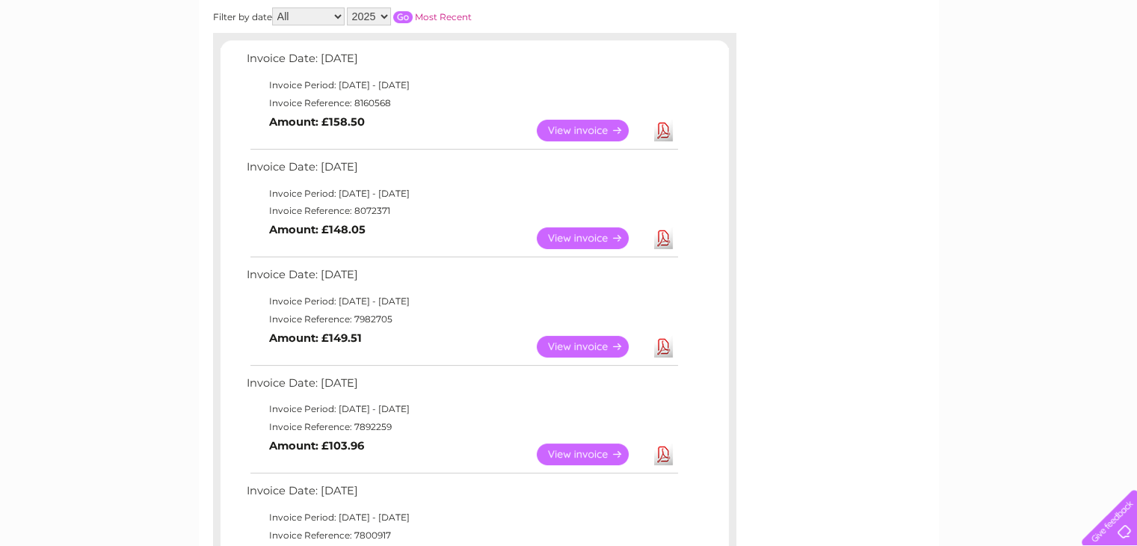
scroll to position [232, 0]
click at [572, 342] on link "View" at bounding box center [592, 346] width 110 height 22
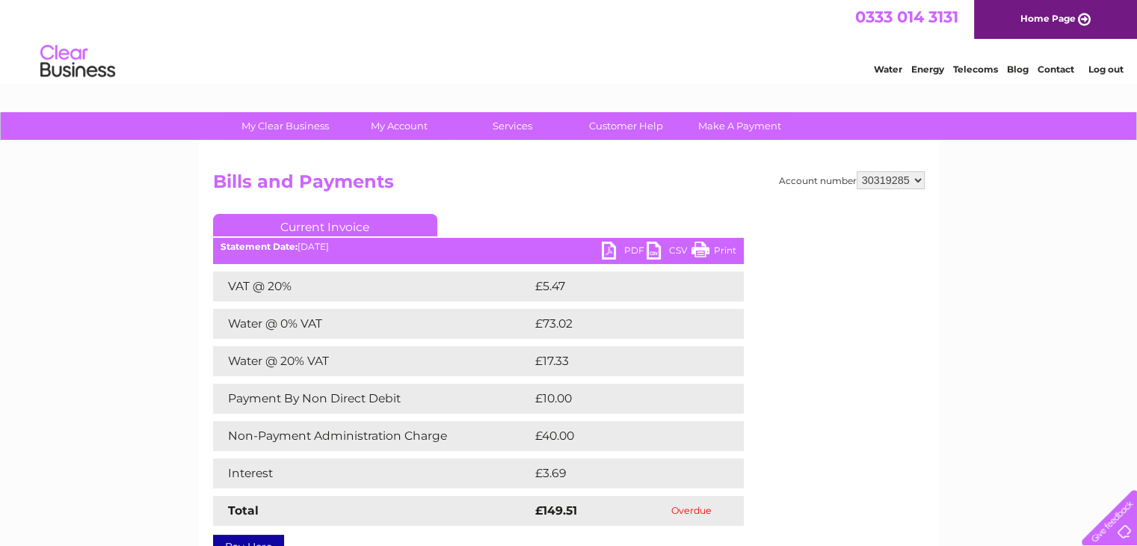
scroll to position [103, 0]
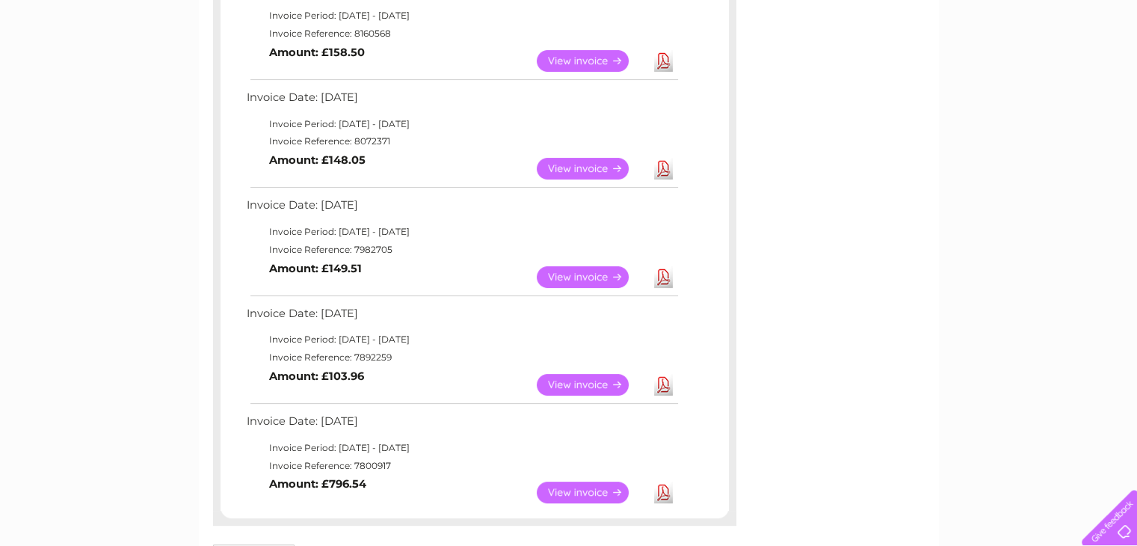
scroll to position [304, 0]
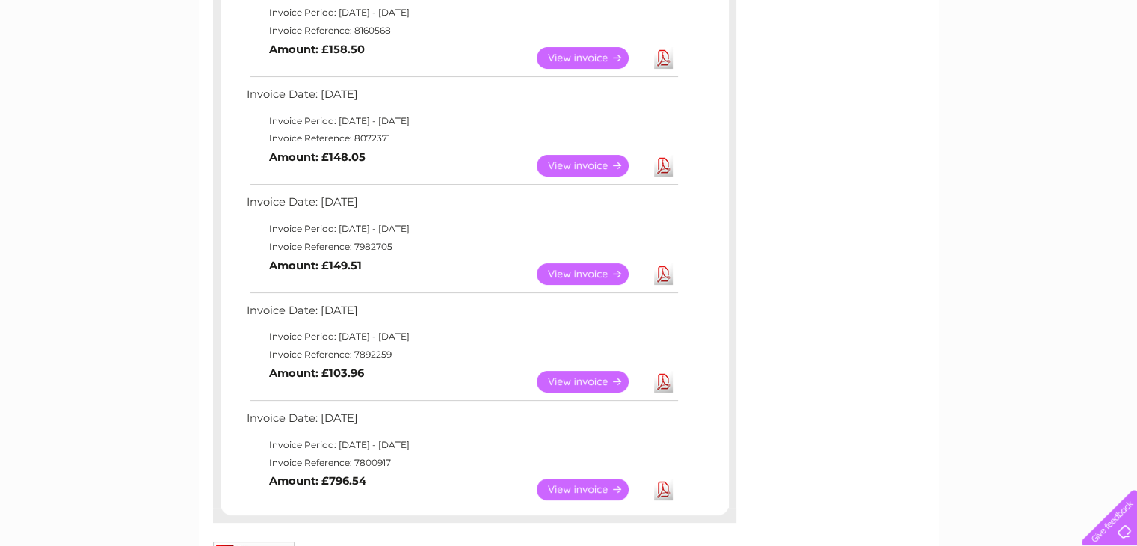
click at [563, 377] on link "View" at bounding box center [592, 382] width 110 height 22
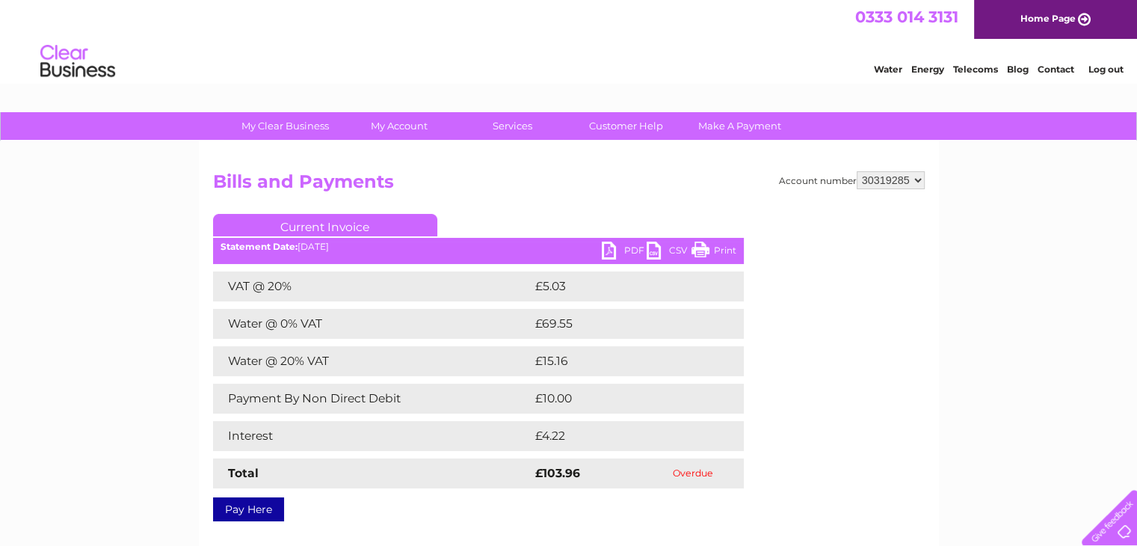
scroll to position [71, 0]
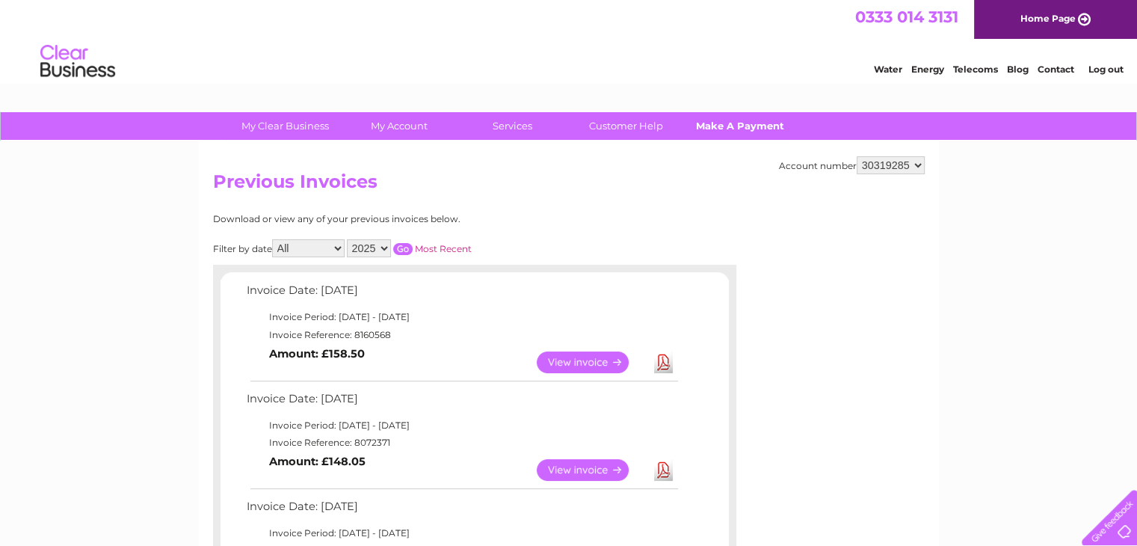
click at [735, 129] on link "Make A Payment" at bounding box center [739, 126] width 123 height 28
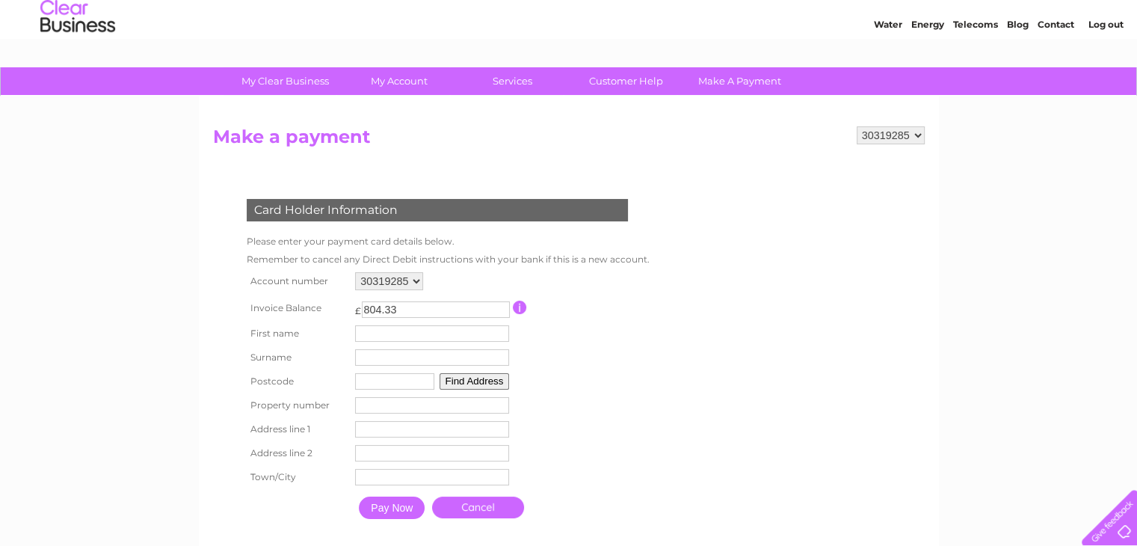
scroll to position [48, 0]
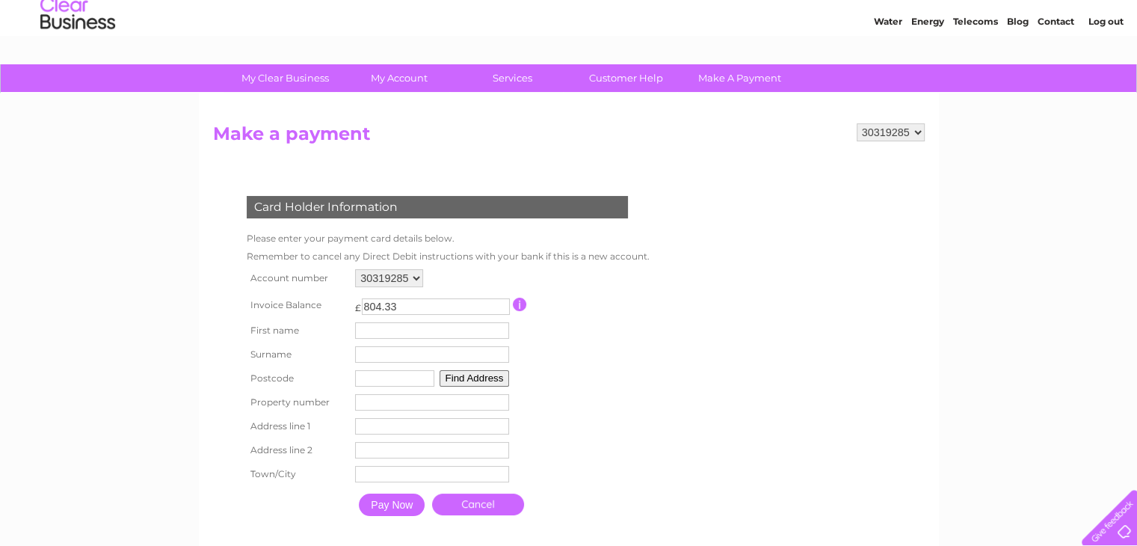
click at [374, 305] on input "804.33" at bounding box center [436, 306] width 148 height 16
click at [258, 203] on div "Card Holder Information" at bounding box center [437, 207] width 381 height 22
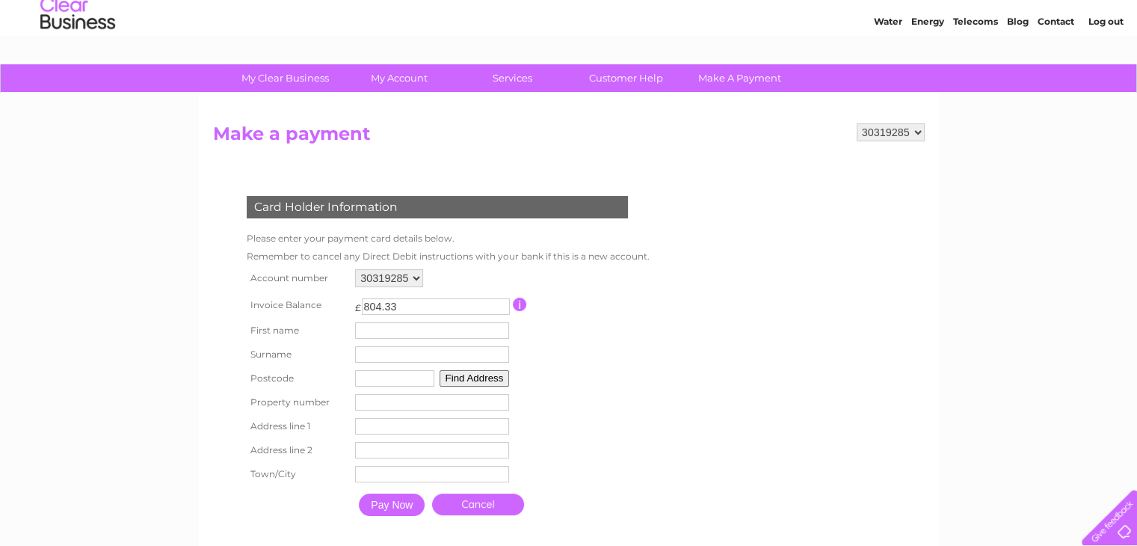
click at [258, 203] on div "Card Holder Information" at bounding box center [437, 207] width 381 height 22
click at [405, 208] on div "Card Holder Information" at bounding box center [437, 207] width 381 height 22
drag, startPoint x: 405, startPoint y: 208, endPoint x: 229, endPoint y: 210, distance: 176.4
click at [229, 210] on div "Card Holder Information Please enter your payment card details below. Remember …" at bounding box center [440, 352] width 454 height 342
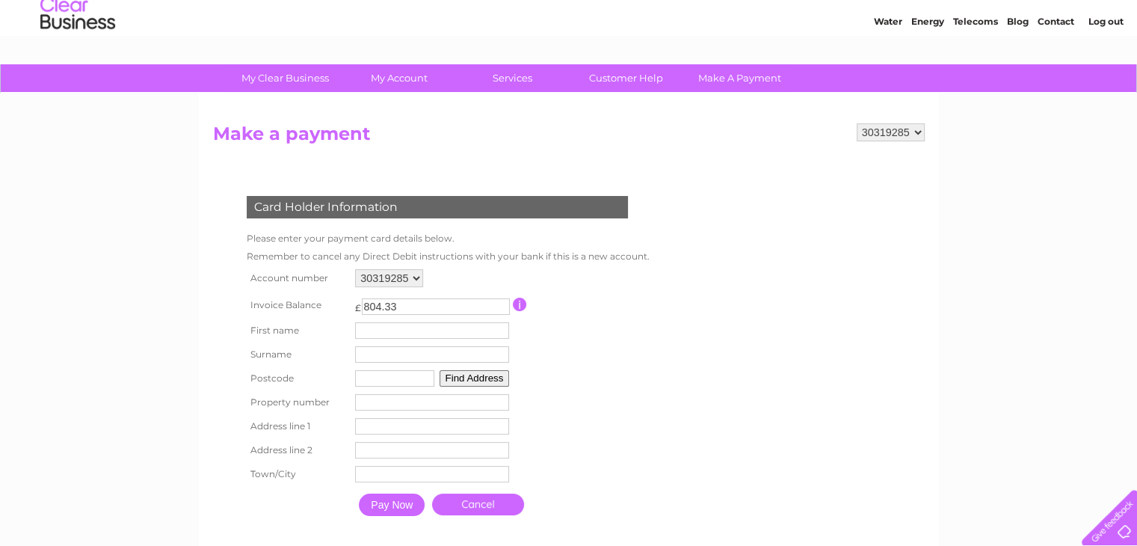
click at [229, 210] on div "Card Holder Information Please enter your payment card details below. Remember …" at bounding box center [440, 352] width 454 height 342
click at [452, 226] on td "Card Holder Information" at bounding box center [448, 205] width 410 height 49
drag, startPoint x: 215, startPoint y: 134, endPoint x: 431, endPoint y: 153, distance: 216.8
click at [431, 153] on form "30319285 Make a payment Card Holder Information Please enter your payment card …" at bounding box center [568, 338] width 711 height 430
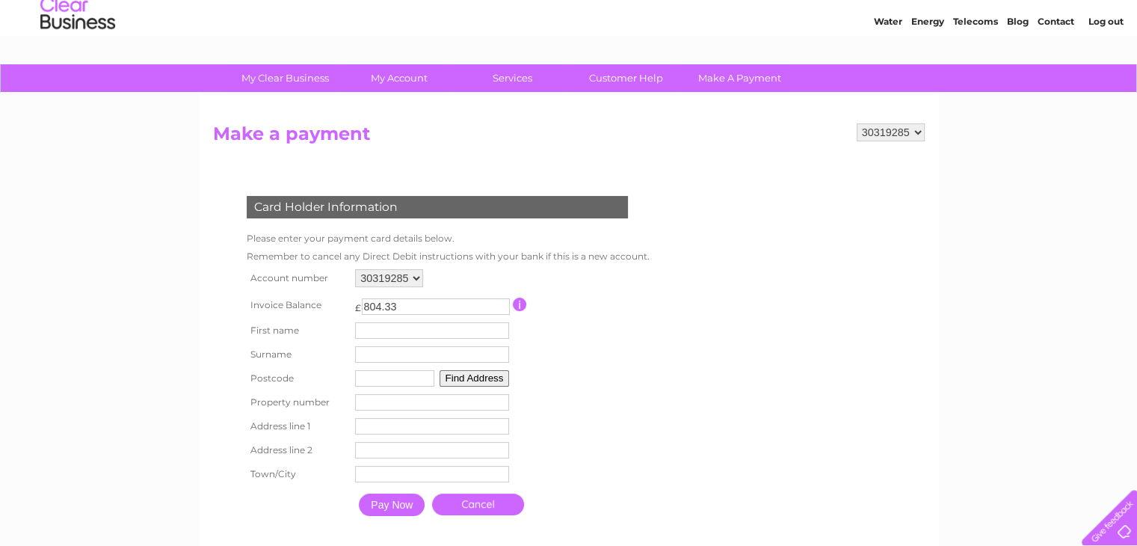
drag, startPoint x: 251, startPoint y: 207, endPoint x: 260, endPoint y: 207, distance: 9.0
click at [260, 207] on div "Card Holder Information" at bounding box center [437, 207] width 381 height 22
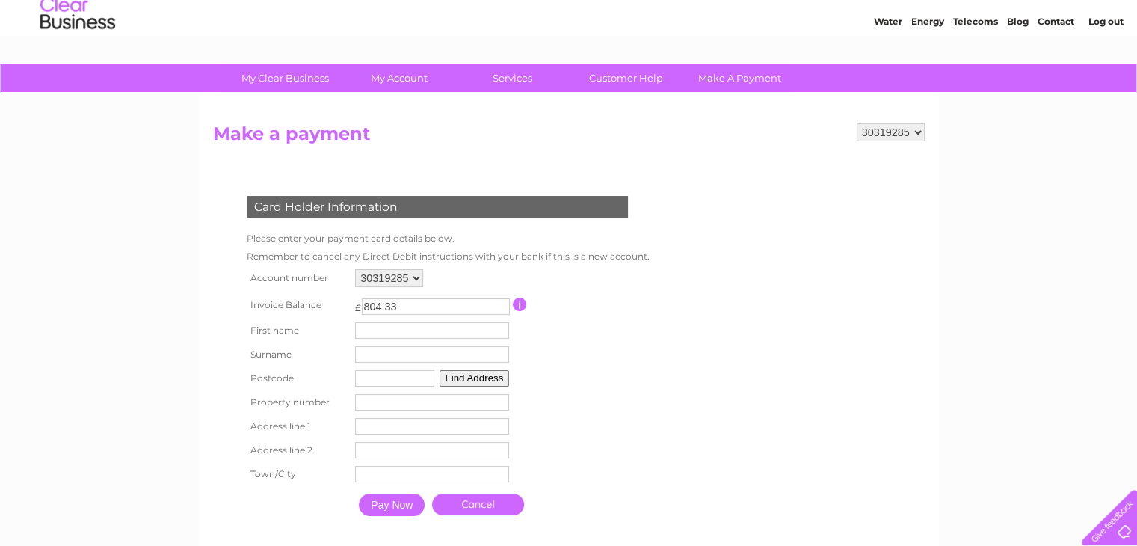
click at [457, 181] on td "Card Holder Information" at bounding box center [448, 205] width 410 height 49
click at [292, 203] on div "Card Holder Information" at bounding box center [437, 207] width 381 height 22
drag, startPoint x: 212, startPoint y: 132, endPoint x: 377, endPoint y: 148, distance: 165.9
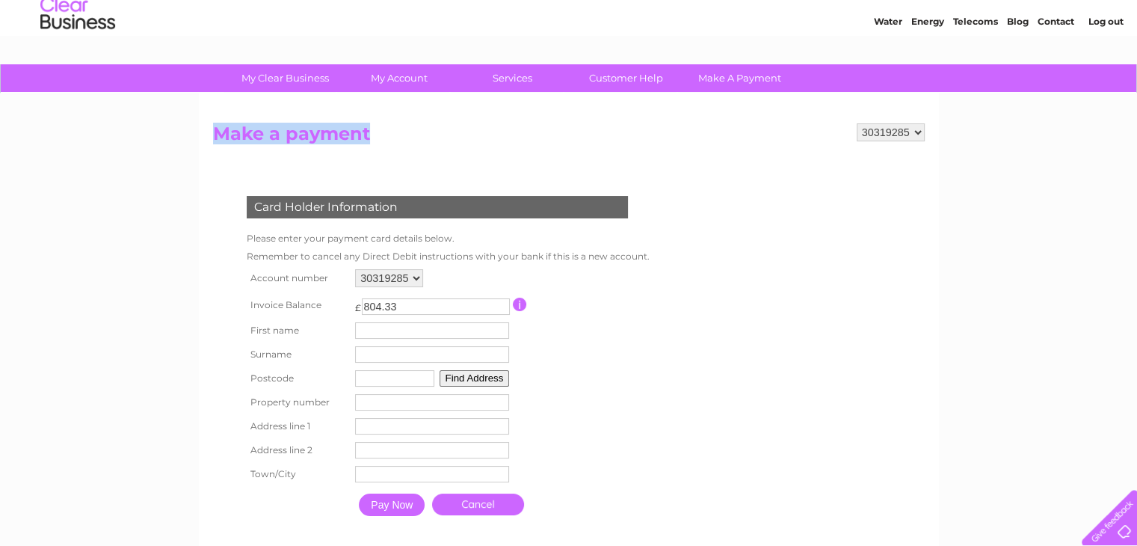
click at [377, 148] on h2 "Make a payment" at bounding box center [568, 137] width 711 height 28
click at [375, 149] on h2 "Make a payment" at bounding box center [568, 137] width 711 height 28
drag, startPoint x: 214, startPoint y: 130, endPoint x: 396, endPoint y: 149, distance: 183.3
click at [396, 149] on h2 "Make a payment" at bounding box center [568, 137] width 711 height 28
click at [359, 166] on div "Card Holder Information Please enter your payment card details below. Remember …" at bounding box center [440, 359] width 454 height 387
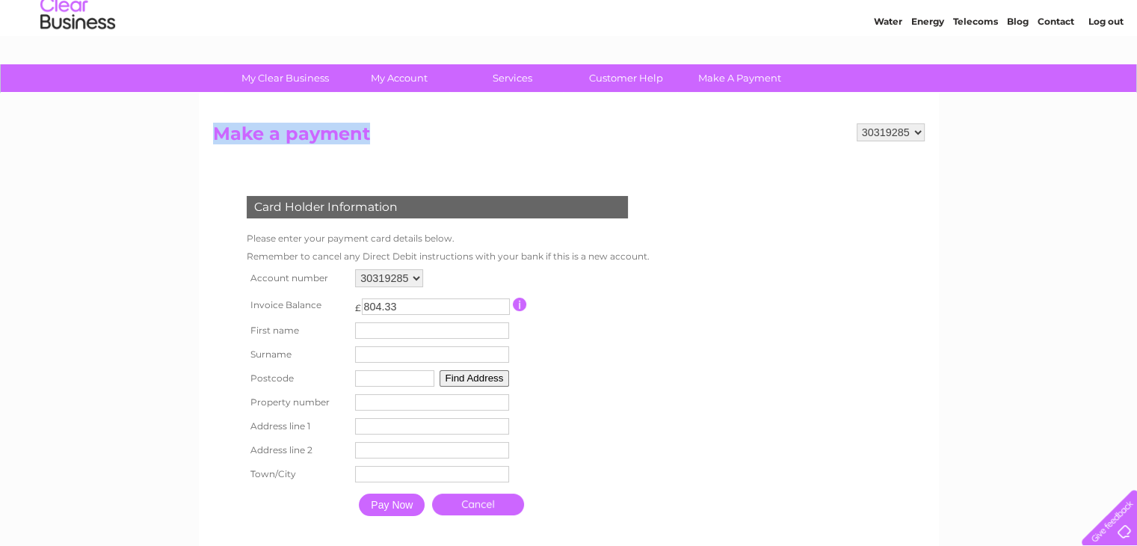
drag, startPoint x: 215, startPoint y: 129, endPoint x: 371, endPoint y: 147, distance: 157.2
click at [371, 147] on h2 "Make a payment" at bounding box center [568, 137] width 711 height 28
click at [377, 143] on h2 "Make a payment" at bounding box center [568, 137] width 711 height 28
drag, startPoint x: 214, startPoint y: 134, endPoint x: 377, endPoint y: 147, distance: 163.5
click at [377, 147] on h2 "Make a payment" at bounding box center [568, 137] width 711 height 28
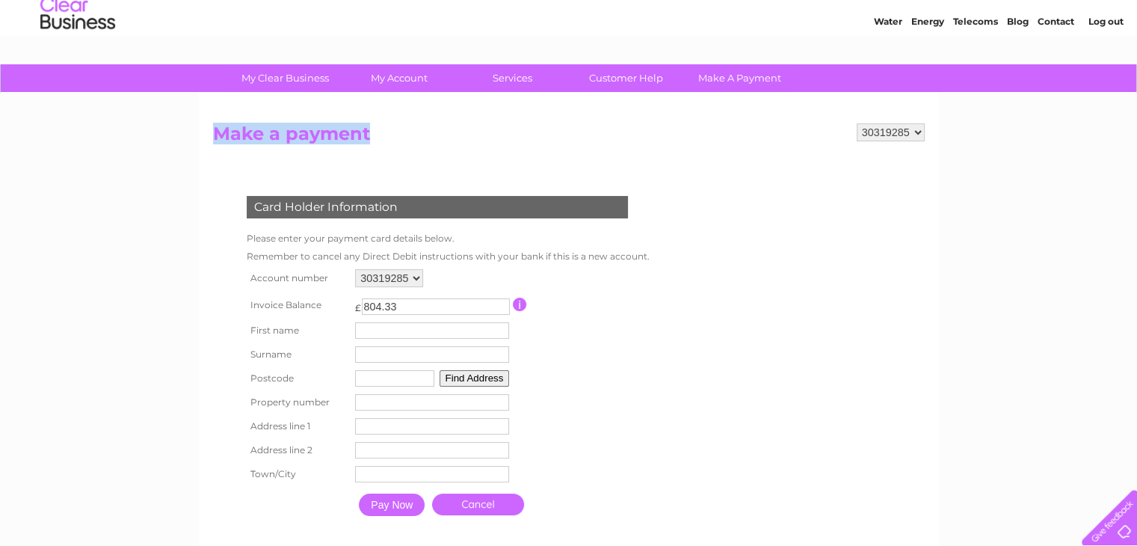
click at [329, 162] on form "30319285 Make a payment Card Holder Information Please enter your payment card …" at bounding box center [568, 338] width 711 height 430
drag, startPoint x: 212, startPoint y: 131, endPoint x: 378, endPoint y: 146, distance: 166.6
click at [378, 146] on h2 "Make a payment" at bounding box center [568, 137] width 711 height 28
click at [248, 140] on h2 "Make a payment" at bounding box center [568, 137] width 711 height 28
drag, startPoint x: 212, startPoint y: 129, endPoint x: 398, endPoint y: 142, distance: 186.5
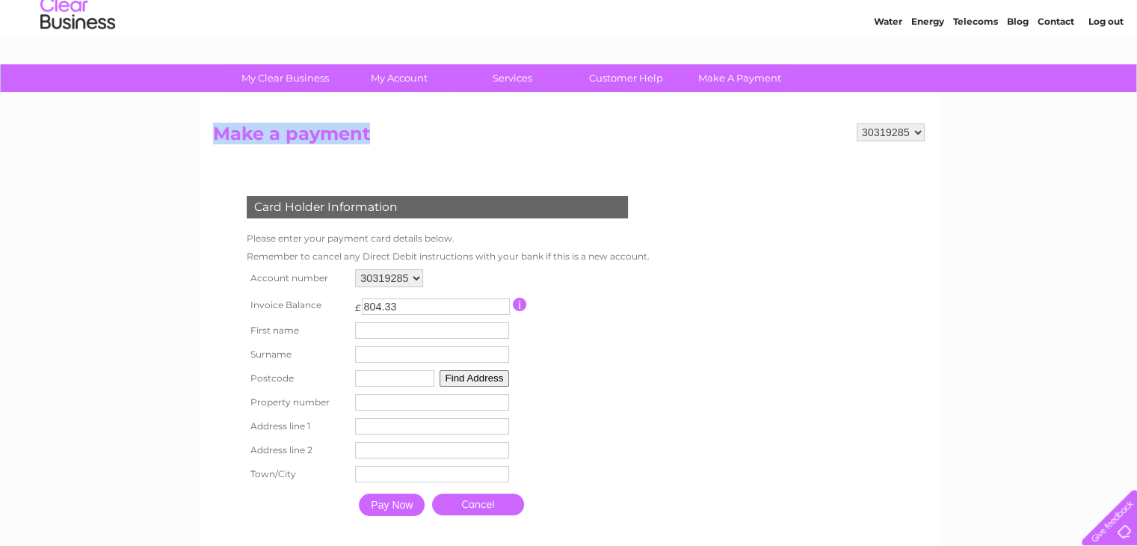
click at [398, 142] on h2 "Make a payment" at bounding box center [568, 137] width 711 height 28
click at [356, 158] on form "30319285 Make a payment Card Holder Information Please enter your payment card …" at bounding box center [568, 338] width 711 height 430
drag, startPoint x: 214, startPoint y: 129, endPoint x: 381, endPoint y: 150, distance: 168.7
click at [381, 150] on h2 "Make a payment" at bounding box center [568, 137] width 711 height 28
click at [436, 153] on form "30319285 Make a payment Card Holder Information Please enter your payment card …" at bounding box center [568, 338] width 711 height 430
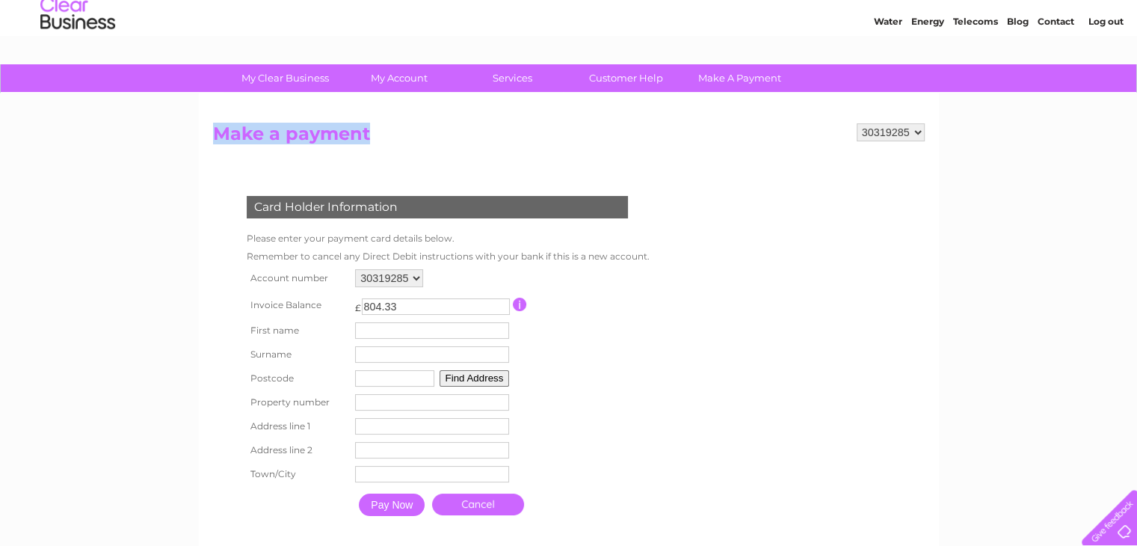
drag, startPoint x: 214, startPoint y: 131, endPoint x: 377, endPoint y: 144, distance: 164.2
click at [377, 144] on h2 "Make a payment" at bounding box center [568, 137] width 711 height 28
click at [393, 145] on h2 "Make a payment" at bounding box center [568, 137] width 711 height 28
drag, startPoint x: 212, startPoint y: 130, endPoint x: 375, endPoint y: 135, distance: 163.0
click at [375, 135] on h2 "Make a payment" at bounding box center [568, 137] width 711 height 28
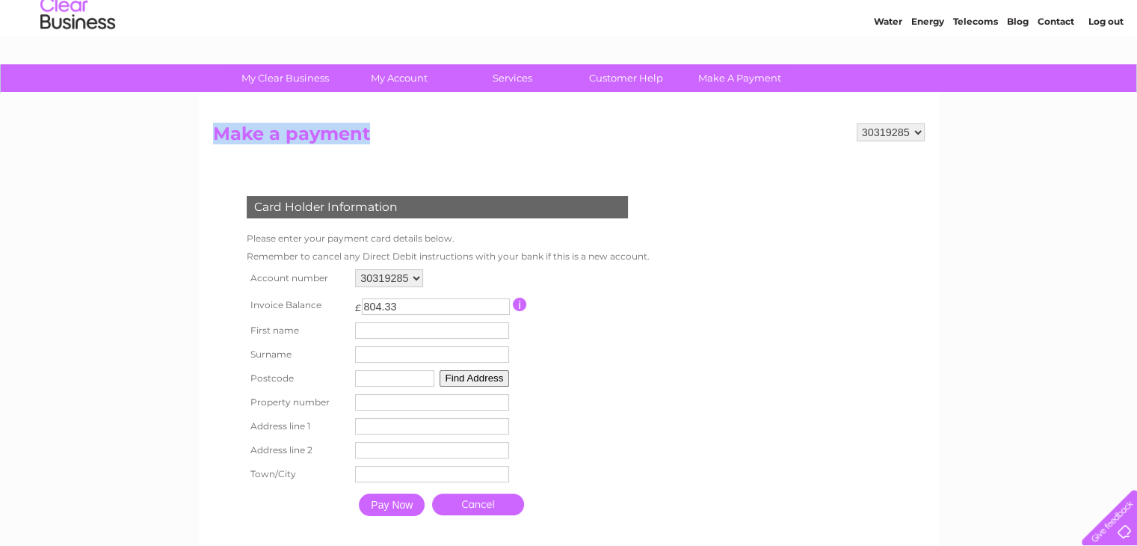
click at [410, 144] on h2 "Make a payment" at bounding box center [568, 137] width 711 height 28
click at [172, 309] on div "My Clear Business Login Details My Details My Preferences Link Account My Accou…" at bounding box center [568, 443] width 1137 height 759
drag, startPoint x: 217, startPoint y: 130, endPoint x: 401, endPoint y: 153, distance: 185.3
click at [401, 153] on form "30319285 Make a payment Card Holder Information Please enter your payment card …" at bounding box center [568, 338] width 711 height 430
click at [399, 148] on h2 "Make a payment" at bounding box center [568, 137] width 711 height 28
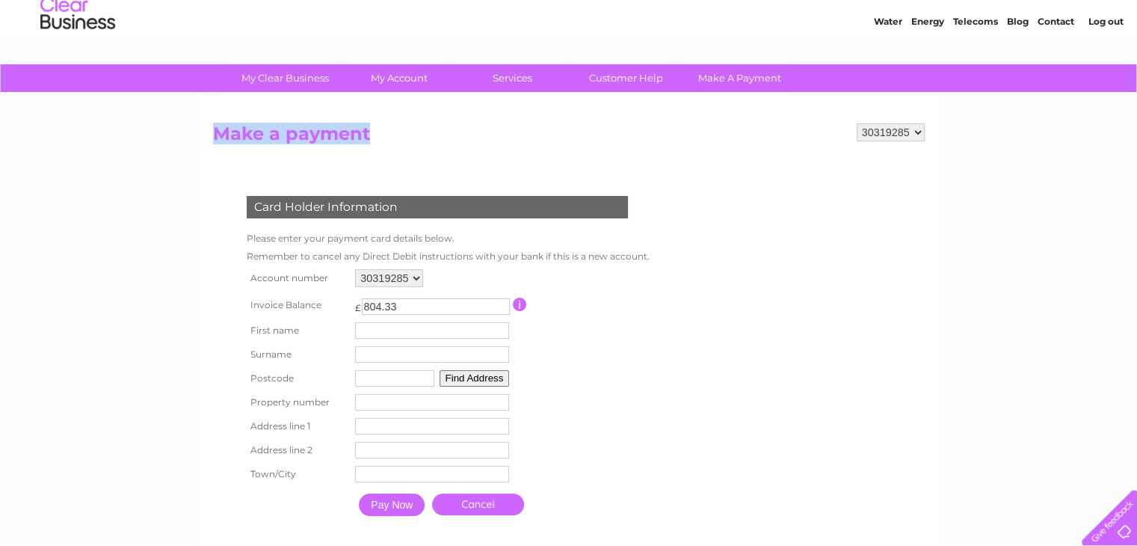
drag, startPoint x: 215, startPoint y: 132, endPoint x: 383, endPoint y: 147, distance: 168.1
click at [383, 147] on h2 "Make a payment" at bounding box center [568, 137] width 711 height 28
click at [381, 142] on h2 "Make a payment" at bounding box center [568, 137] width 711 height 28
drag, startPoint x: 214, startPoint y: 129, endPoint x: 380, endPoint y: 134, distance: 165.2
click at [380, 134] on h2 "Make a payment" at bounding box center [568, 137] width 711 height 28
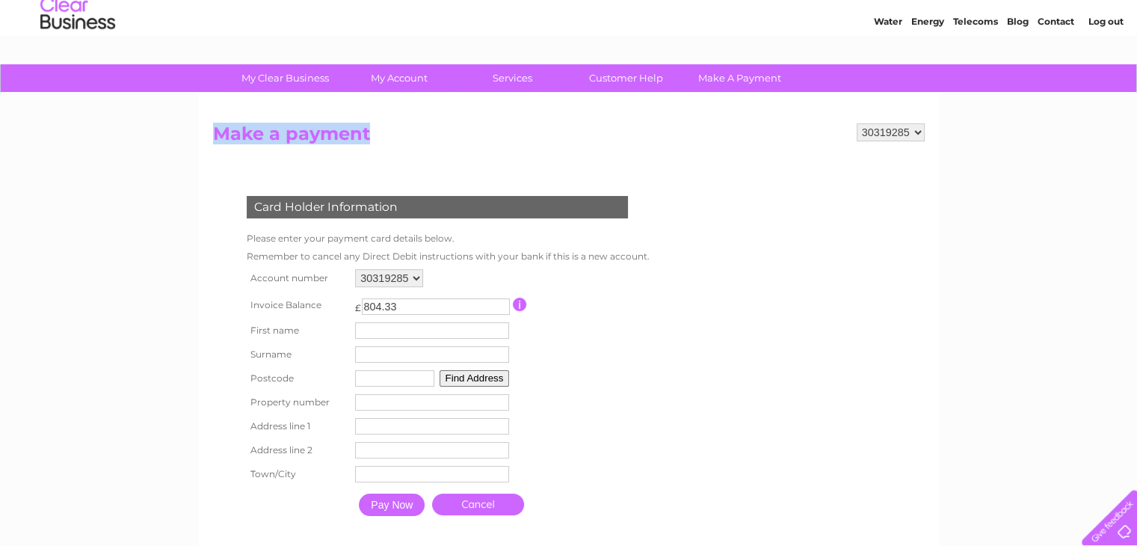
click at [220, 131] on h2 "Make a payment" at bounding box center [568, 137] width 711 height 28
drag, startPoint x: 215, startPoint y: 131, endPoint x: 390, endPoint y: 143, distance: 175.3
click at [390, 143] on h2 "Make a payment" at bounding box center [568, 137] width 711 height 28
click at [384, 141] on h2 "Make a payment" at bounding box center [568, 137] width 711 height 28
drag, startPoint x: 215, startPoint y: 133, endPoint x: 401, endPoint y: 153, distance: 187.2
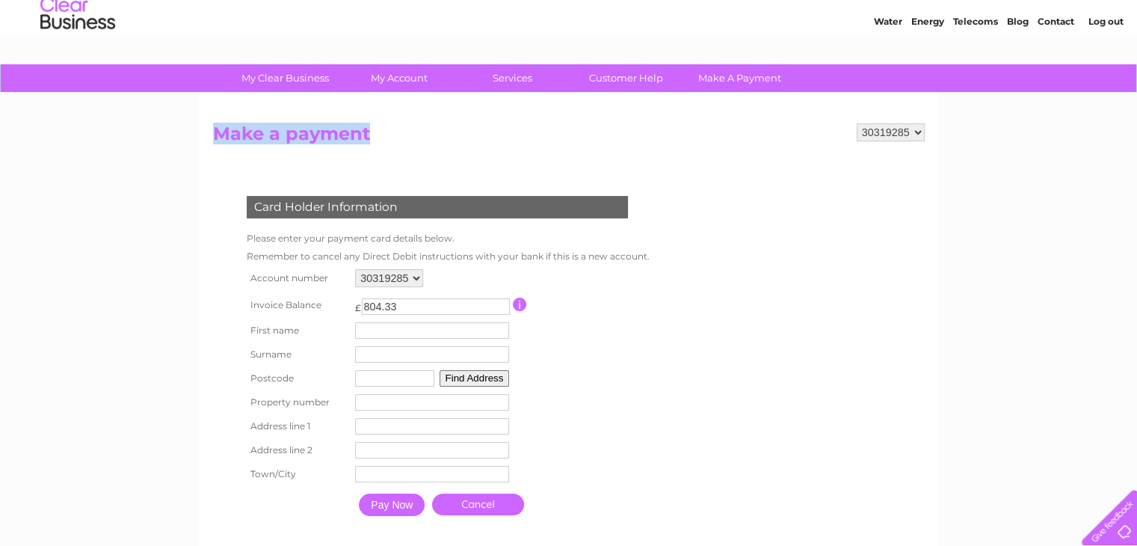
click at [401, 153] on form "30319285 Make a payment Card Holder Information Please enter your payment card …" at bounding box center [568, 338] width 711 height 430
click at [352, 162] on form "30319285 Make a payment Card Holder Information Please enter your payment card …" at bounding box center [568, 338] width 711 height 430
drag, startPoint x: 215, startPoint y: 129, endPoint x: 392, endPoint y: 159, distance: 179.6
click at [392, 159] on form "30319285 Make a payment Card Holder Information Please enter your payment card …" at bounding box center [568, 338] width 711 height 430
